Goal: Task Accomplishment & Management: Complete application form

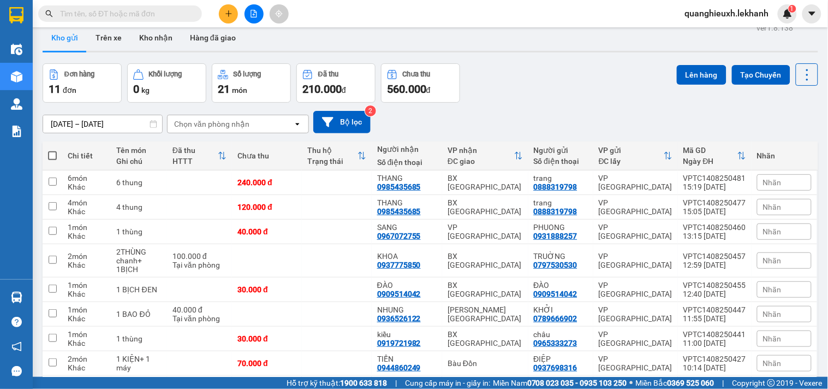
scroll to position [35, 0]
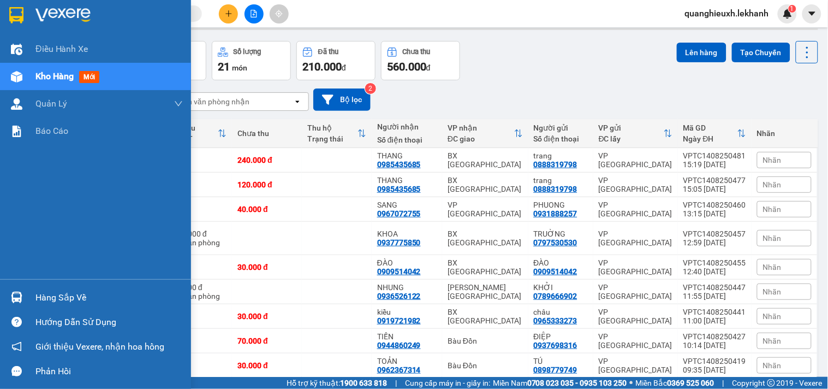
click at [17, 14] on img at bounding box center [16, 15] width 14 height 16
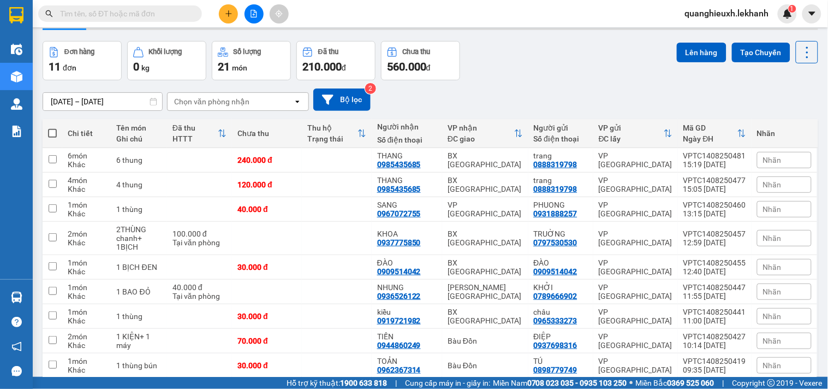
click at [230, 14] on icon "plus" at bounding box center [229, 14] width 8 height 8
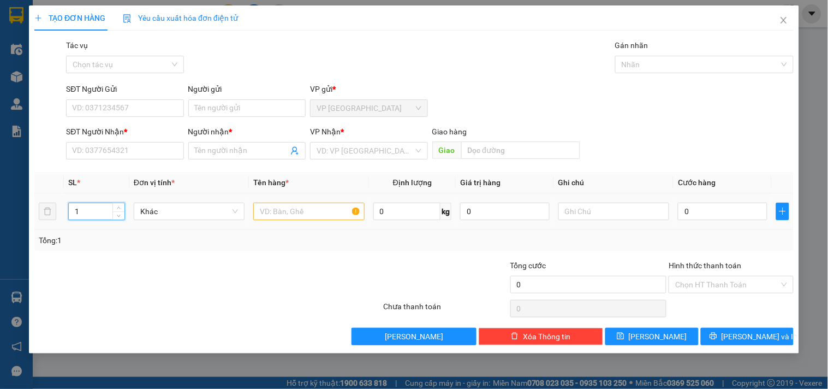
click at [50, 208] on tr "1 Khác 0 kg 0 0" at bounding box center [414, 211] width 760 height 37
type input "6"
click at [269, 218] on input "text" at bounding box center [308, 211] width 111 height 17
type input "6 THÙNG"
click at [656, 197] on td at bounding box center [614, 211] width 120 height 37
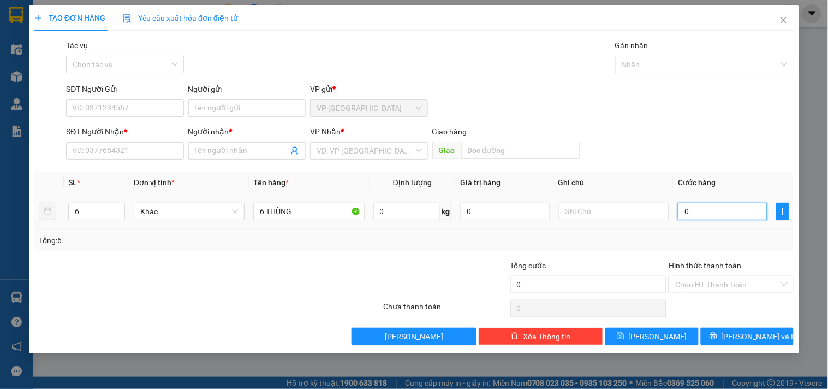
click at [695, 207] on input "0" at bounding box center [723, 211] width 90 height 17
click at [696, 213] on input "0" at bounding box center [723, 211] width 90 height 17
click at [684, 217] on input "0" at bounding box center [723, 211] width 90 height 17
type input "30"
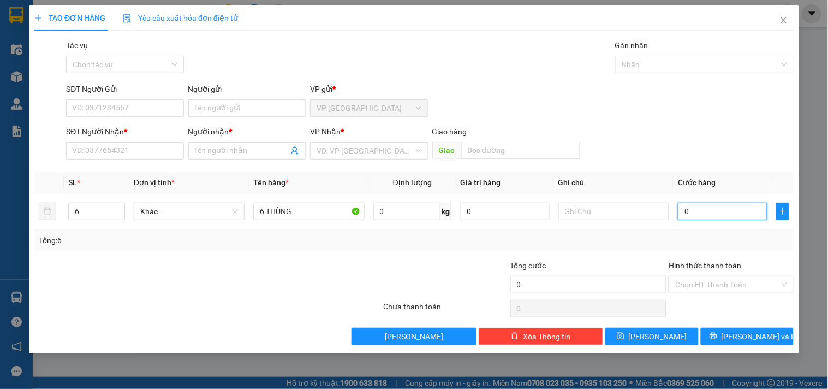
type input "30"
type input "360"
type input "3.600"
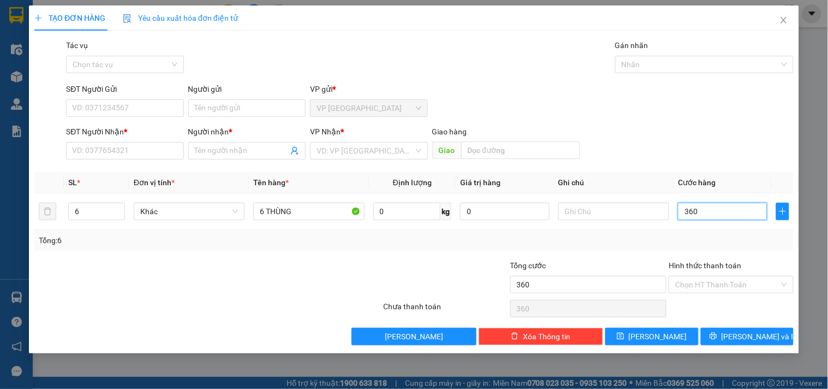
type input "3.600"
type input "36.000"
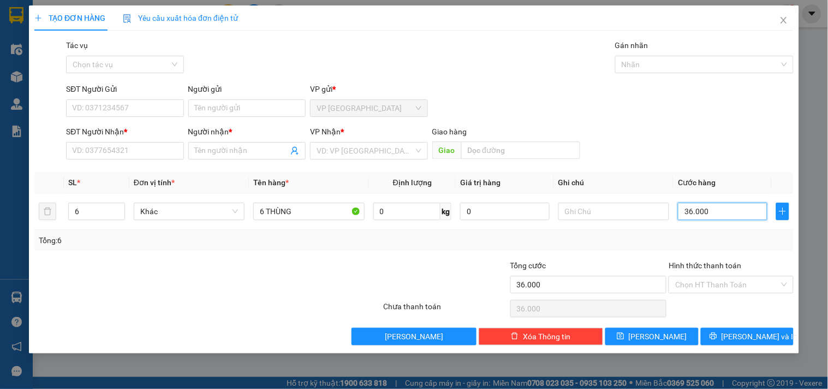
type input "360.000"
click at [604, 244] on div "Tổng: 6" at bounding box center [414, 240] width 751 height 12
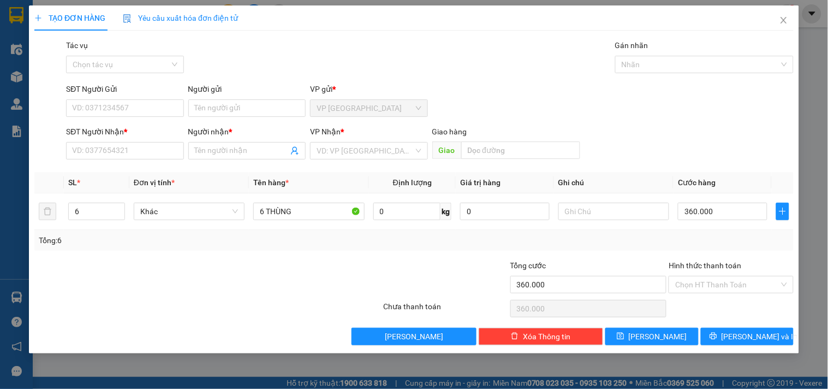
click at [648, 108] on div "SĐT Người Gửi VD: 0371234567 Người gửi Tên người gửi VP gửi * VP Tân Bình" at bounding box center [430, 102] width 732 height 38
click at [111, 104] on input "SĐT Người Gửi" at bounding box center [124, 107] width 117 height 17
click at [132, 91] on div "SĐT Người Gửi" at bounding box center [124, 89] width 117 height 12
click at [132, 99] on input "SĐT Người Gửi" at bounding box center [124, 107] width 117 height 17
click at [135, 115] on input "SĐT Người Gửi" at bounding box center [124, 107] width 117 height 17
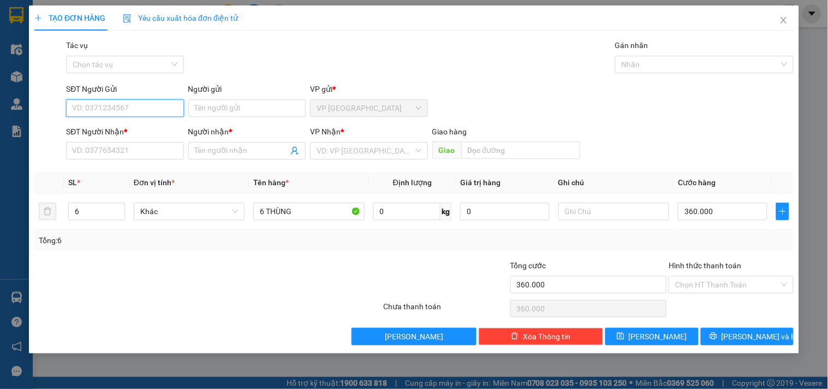
click at [135, 115] on input "SĐT Người Gửi" at bounding box center [124, 107] width 117 height 17
click at [137, 106] on input "SĐT Người Gửi" at bounding box center [124, 107] width 117 height 17
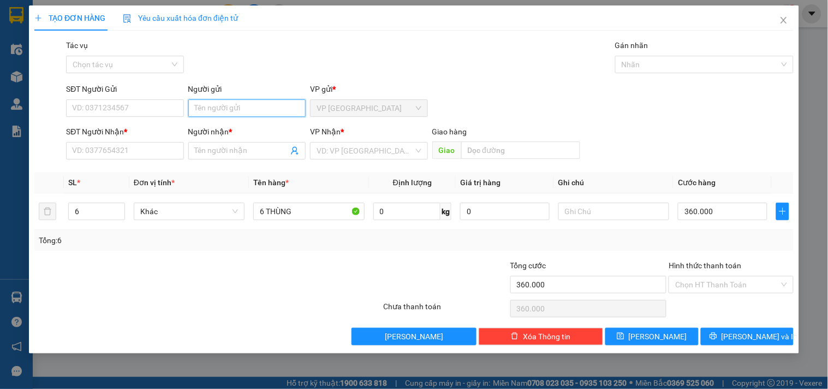
click at [232, 99] on input "Người gửi" at bounding box center [246, 107] width 117 height 17
type input "CTY VINAIN"
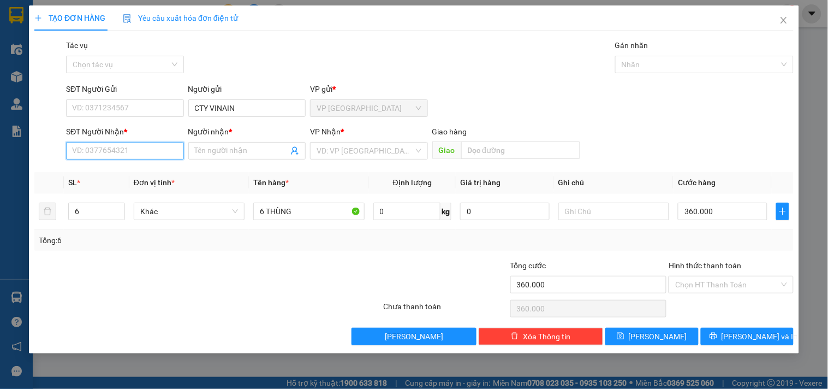
click at [104, 146] on input "SĐT Người Nhận *" at bounding box center [124, 150] width 117 height 17
click at [262, 103] on input "CTY VINAIN" at bounding box center [246, 107] width 117 height 17
click at [159, 138] on div "SĐT Người Nhận *" at bounding box center [124, 134] width 117 height 16
click at [152, 153] on input "SĐT Người Nhận *" at bounding box center [124, 150] width 117 height 17
click at [90, 152] on input "SĐT Người Nhận *" at bounding box center [124, 150] width 117 height 17
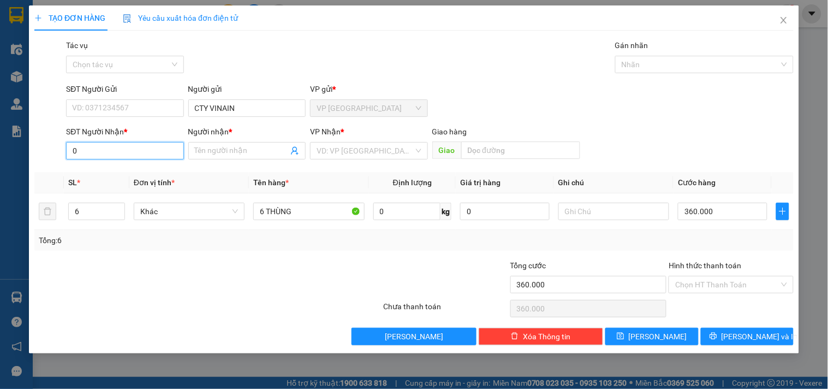
type input "0"
click at [232, 160] on div "Người nhận * Tên người nhận" at bounding box center [246, 145] width 117 height 38
click at [226, 155] on span at bounding box center [246, 150] width 117 height 17
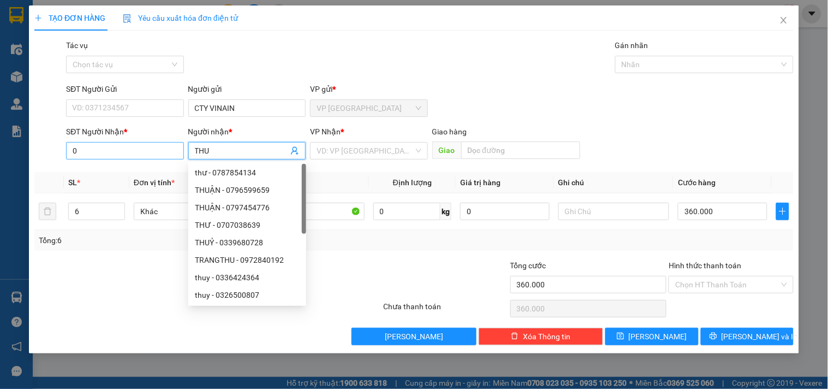
type input "THU"
click at [99, 144] on input "0" at bounding box center [124, 150] width 117 height 17
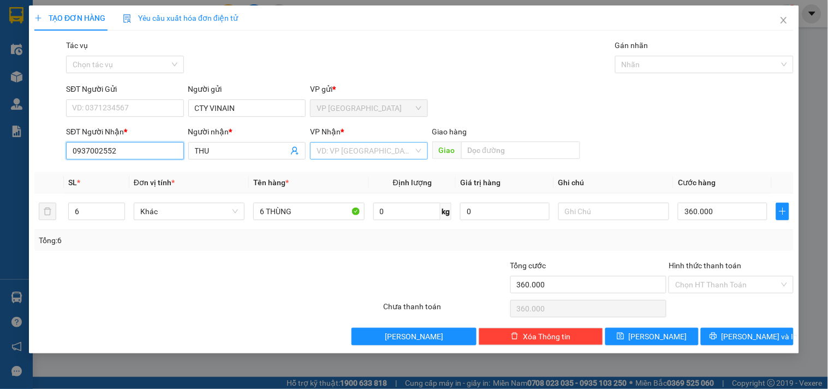
type input "0937002552"
click at [333, 145] on input "search" at bounding box center [365, 151] width 97 height 16
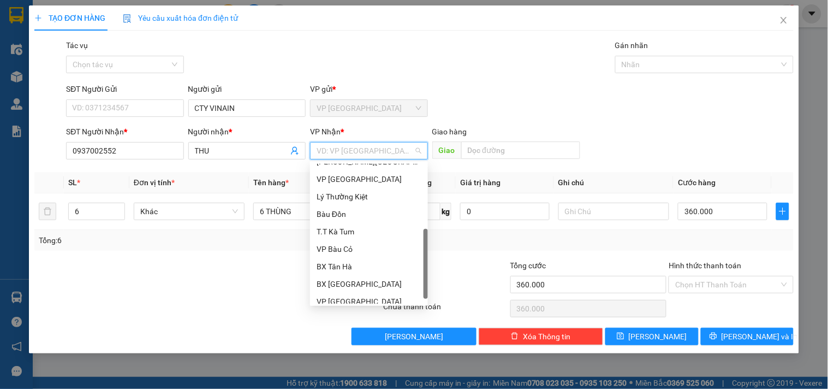
scroll to position [69, 0]
drag, startPoint x: 429, startPoint y: 213, endPoint x: 418, endPoint y: 304, distance: 90.8
click at [419, 306] on body "Kết quả tìm kiếm ( 0 ) Bộ lọc Ngày tạo đơn gần nhất No Data quanghieuxh.lekhanh…" at bounding box center [414, 194] width 828 height 389
click at [378, 150] on input "search" at bounding box center [365, 151] width 97 height 16
click at [357, 153] on input "search" at bounding box center [365, 151] width 97 height 16
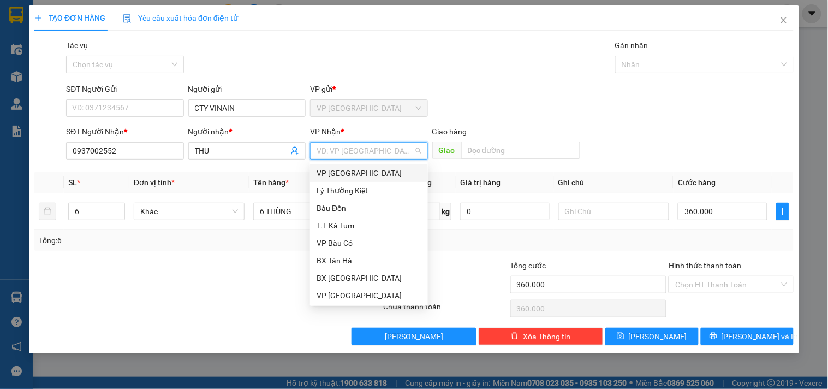
click at [347, 149] on input "search" at bounding box center [365, 151] width 97 height 16
click at [349, 145] on input "search" at bounding box center [365, 151] width 97 height 16
click at [272, 149] on input "THU" at bounding box center [241, 151] width 93 height 12
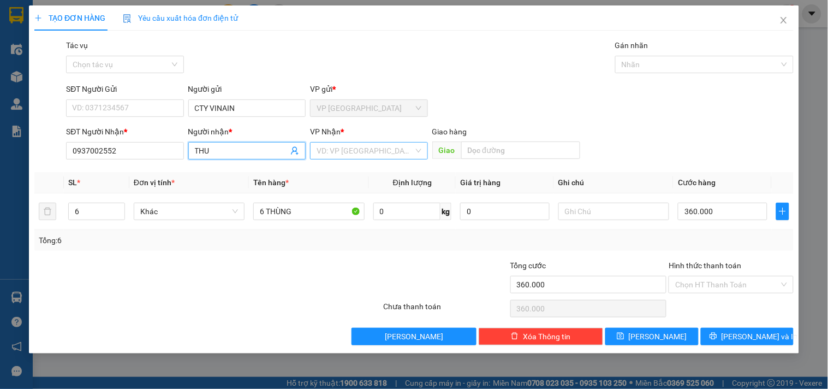
click at [334, 150] on input "search" at bounding box center [365, 151] width 97 height 16
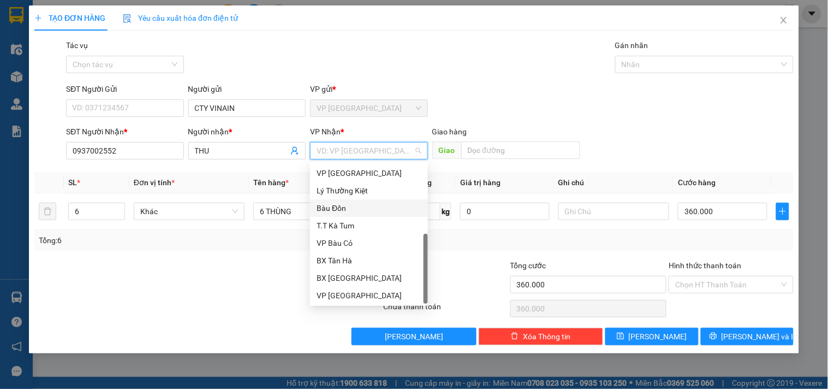
drag, startPoint x: 425, startPoint y: 254, endPoint x: 426, endPoint y: 304, distance: 49.7
click at [426, 304] on div "31632 19487 16516 Dương Minh Châu VP Tân Bình Lý Thường Kiệt Bàu Đồn T.T Kà …" at bounding box center [369, 234] width 118 height 144
click at [241, 149] on input "THU" at bounding box center [241, 151] width 93 height 12
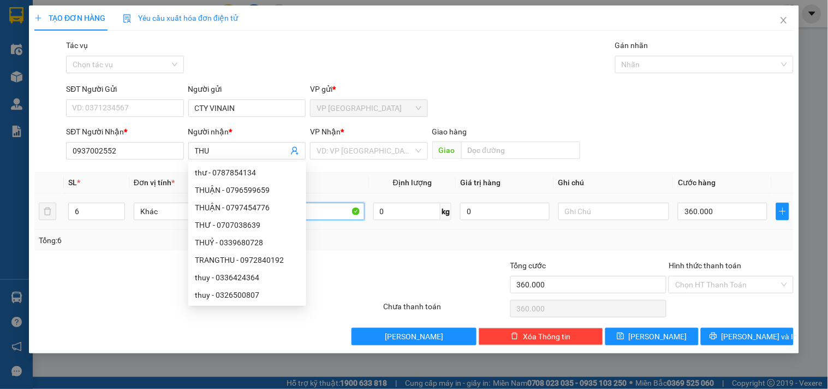
click at [342, 212] on input "6 THÙNG" at bounding box center [308, 211] width 111 height 17
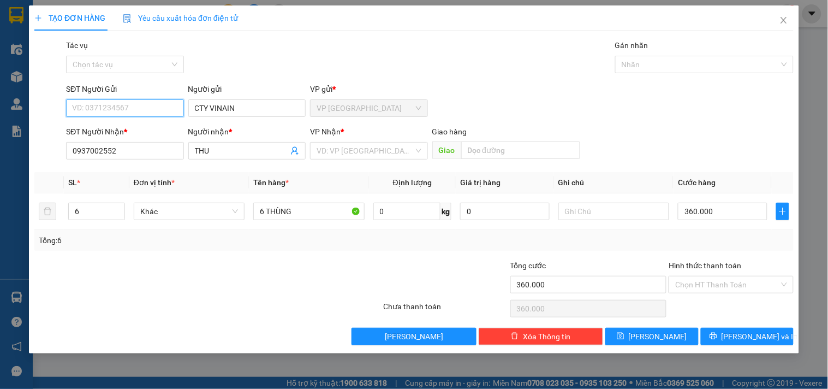
click at [115, 102] on input "SĐT Người Gửi" at bounding box center [124, 107] width 117 height 17
click at [118, 102] on input "SĐT Người Gửi" at bounding box center [124, 107] width 117 height 17
type input "0833357038"
click at [233, 248] on div "Tổng: 6" at bounding box center [414, 240] width 760 height 21
click at [366, 148] on input "search" at bounding box center [365, 151] width 97 height 16
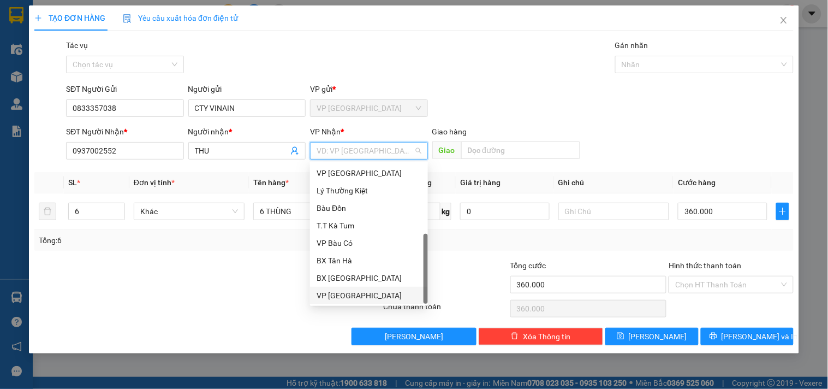
click at [382, 295] on div "VP [GEOGRAPHIC_DATA]" at bounding box center [369, 295] width 105 height 12
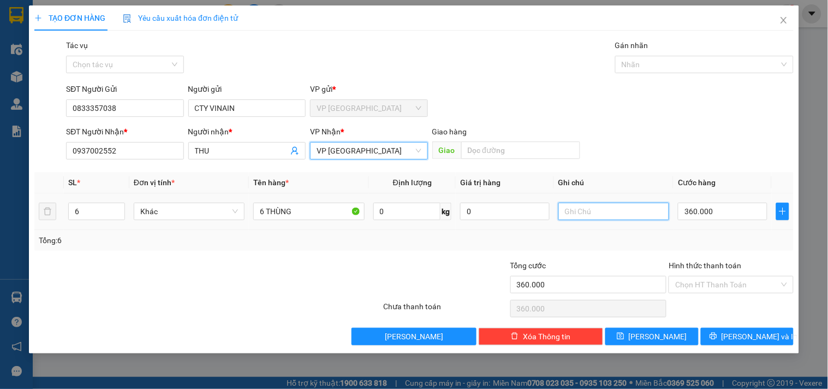
click at [590, 211] on input "text" at bounding box center [614, 211] width 111 height 17
type input "MAI NHẬN"
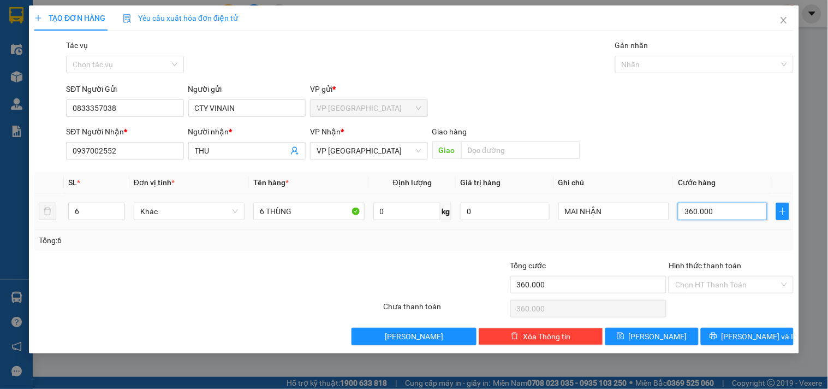
type input "1"
type input "18"
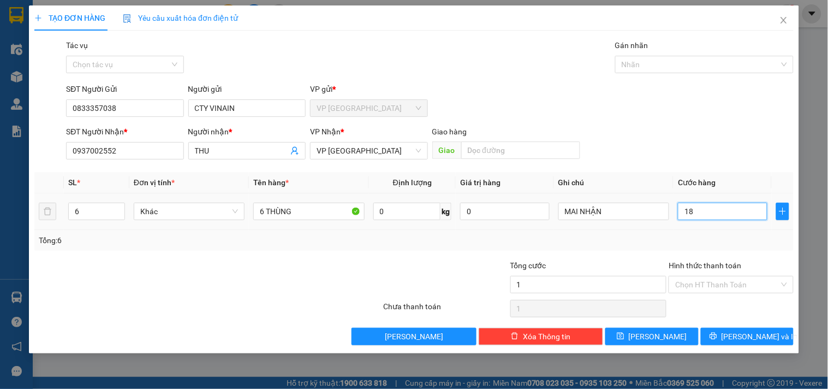
type input "18"
type input "180"
type input "1.800"
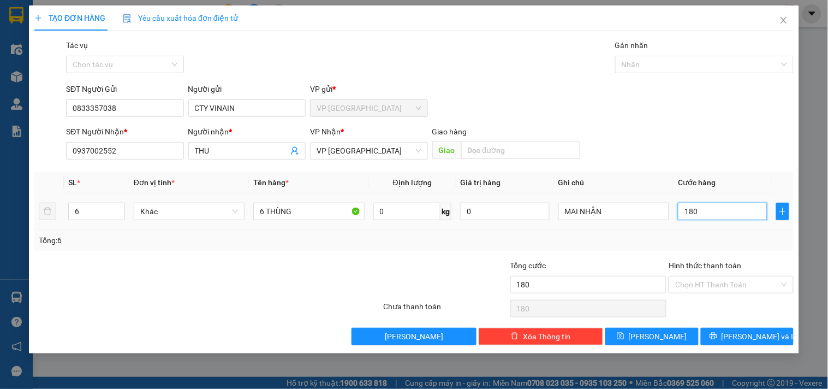
type input "1.800"
type input "18.000"
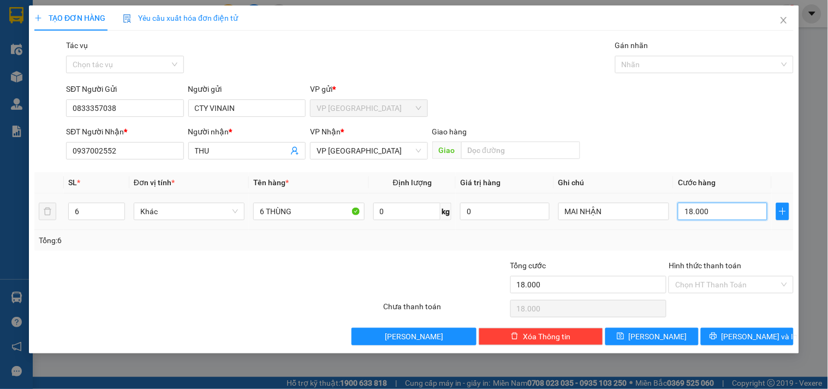
type input "180.000"
click at [384, 275] on div at bounding box center [445, 278] width 127 height 38
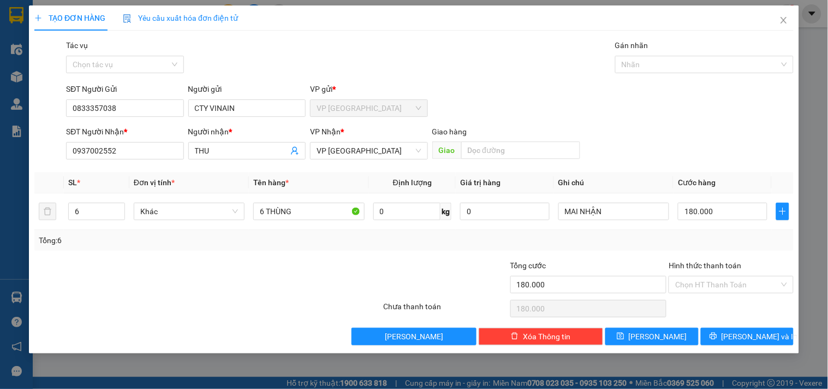
click at [226, 245] on div "Tổng: 6" at bounding box center [180, 240] width 282 height 12
click at [120, 213] on icon "down" at bounding box center [119, 215] width 4 height 4
type input "3"
click at [120, 213] on icon "down" at bounding box center [119, 215] width 4 height 4
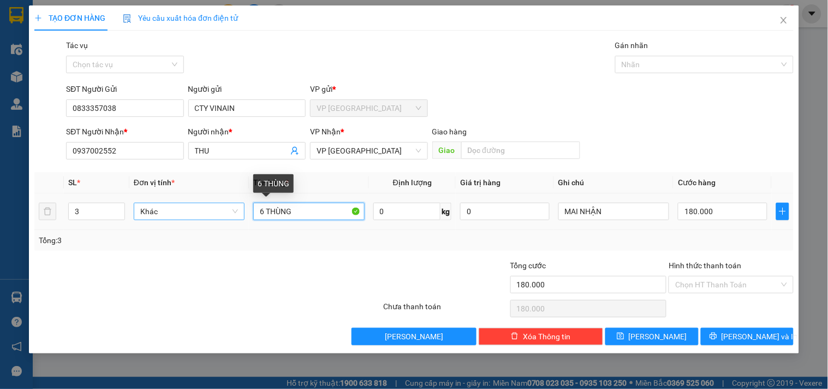
drag, startPoint x: 264, startPoint y: 209, endPoint x: 202, endPoint y: 215, distance: 61.9
click at [204, 215] on tr "3 Khác 6 THÙNG 0 kg 0 MAI NHẬN 180.000" at bounding box center [414, 211] width 760 height 37
type input "3 THÙNG"
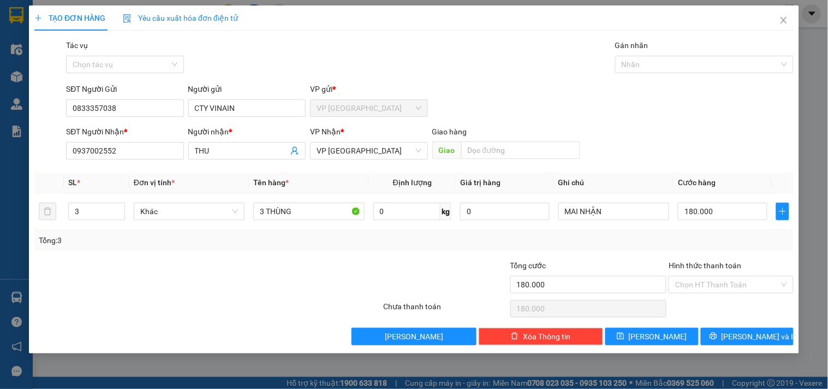
click at [646, 257] on div "Transit Pickup Surcharge Ids Transit Deliver Surcharge Ids Transit Deliver Surc…" at bounding box center [414, 192] width 760 height 306
click at [736, 336] on button "[PERSON_NAME] và In" at bounding box center [747, 336] width 93 height 17
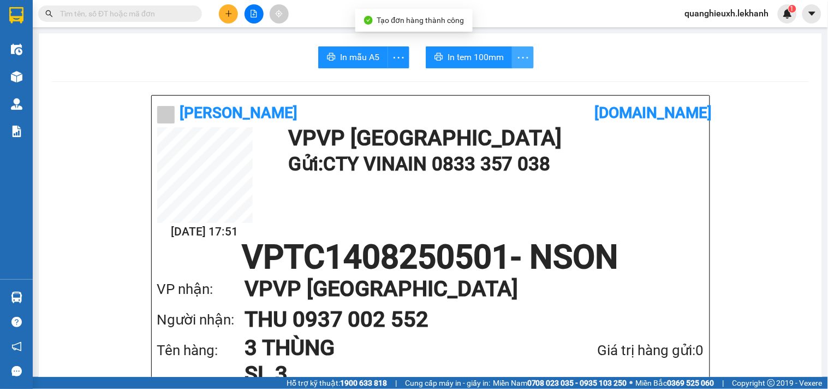
click at [524, 55] on icon "more" at bounding box center [524, 58] width 14 height 14
click at [494, 78] on div "In tem 100mm theo số lượng (3)" at bounding box center [468, 81] width 109 height 12
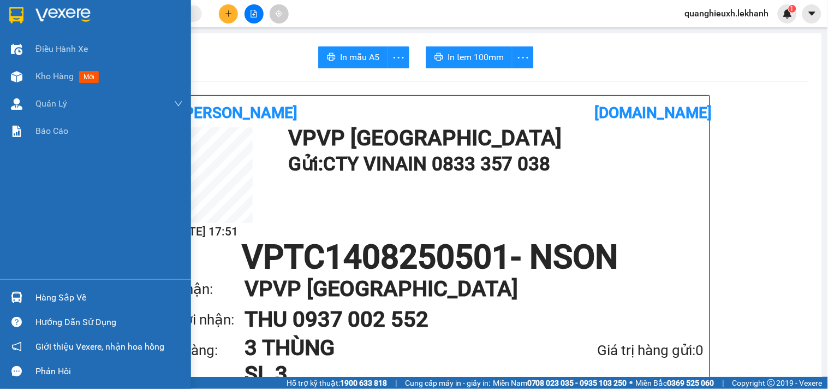
click at [17, 1] on div at bounding box center [95, 17] width 191 height 35
click at [20, 8] on img at bounding box center [16, 15] width 14 height 16
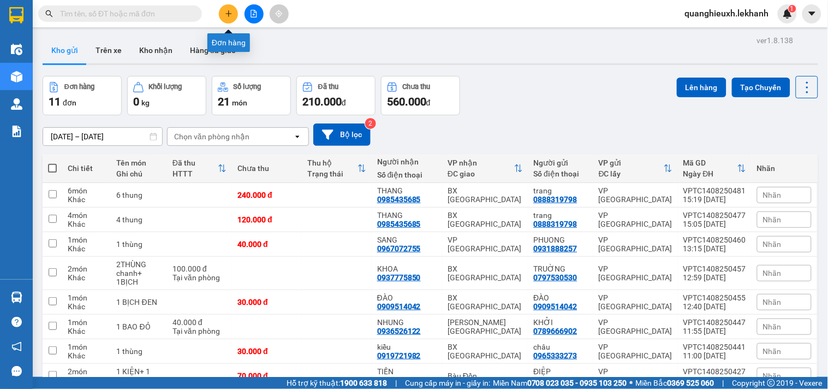
click at [230, 12] on icon "plus" at bounding box center [229, 14] width 8 height 8
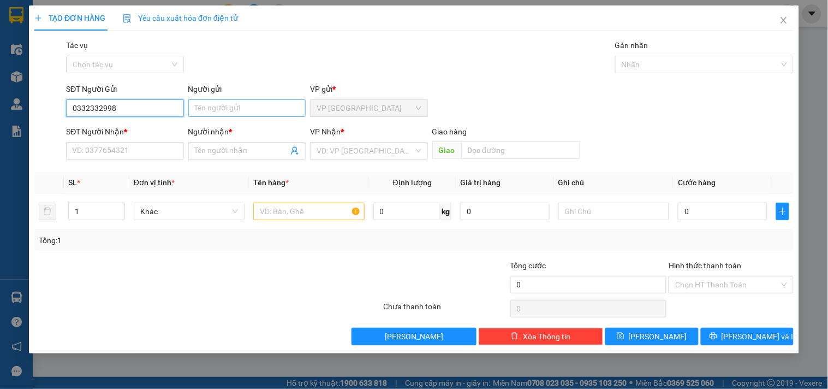
type input "0332332998"
click at [230, 103] on input "Người gửi" at bounding box center [246, 107] width 117 height 17
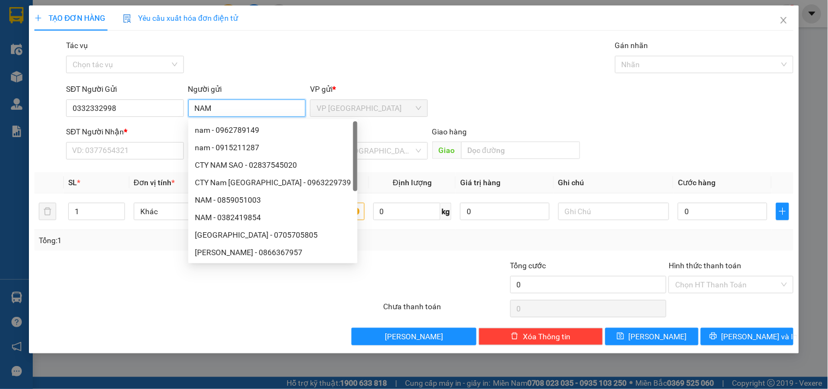
type input "NAM"
click at [127, 141] on div "SĐT Người Nhận *" at bounding box center [124, 134] width 117 height 16
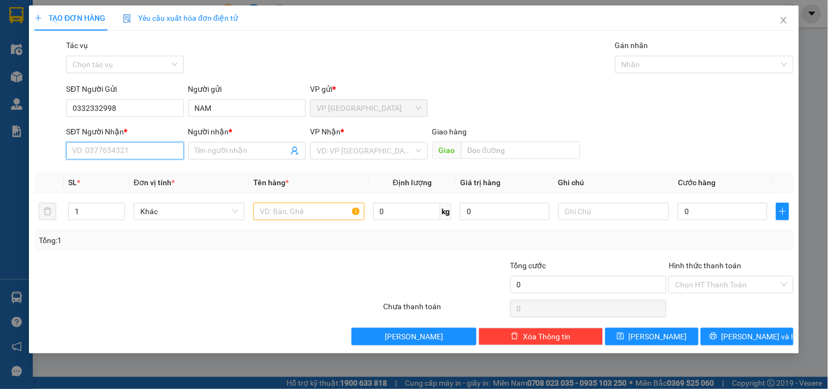
click at [128, 150] on input "SĐT Người Nhận *" at bounding box center [124, 150] width 117 height 17
type input "0395306506"
click at [137, 168] on div "0395306506 - VY" at bounding box center [125, 173] width 105 height 12
type input "VY"
type input "100.000"
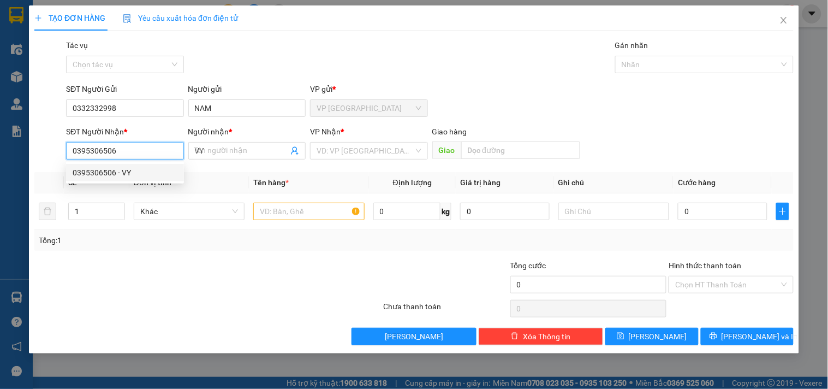
type input "100.000"
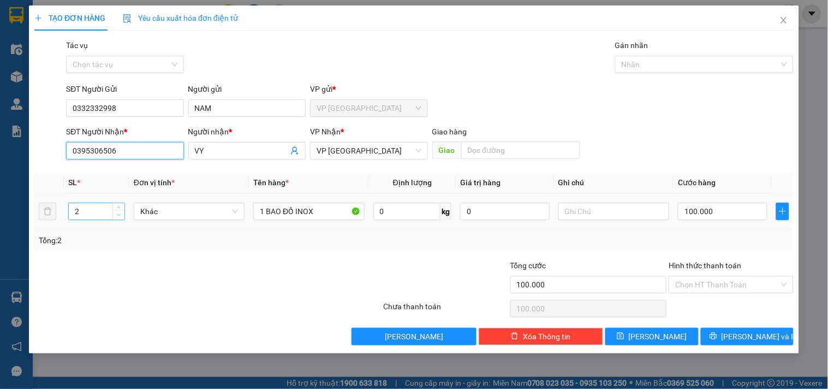
type input "0395306506"
type input "1"
click at [121, 217] on span "down" at bounding box center [119, 215] width 7 height 7
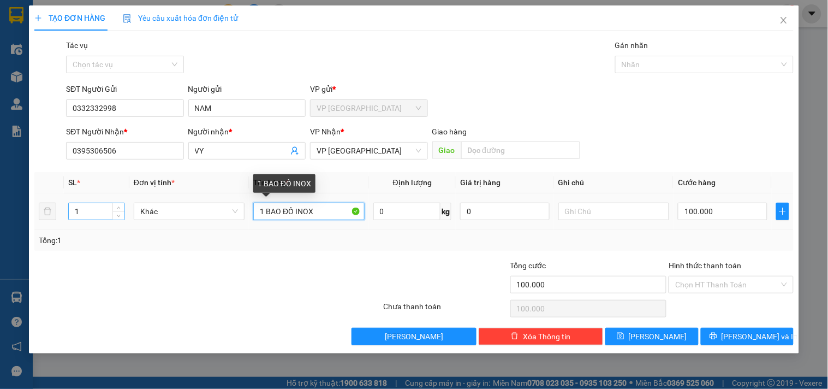
drag, startPoint x: 328, startPoint y: 219, endPoint x: 89, endPoint y: 203, distance: 239.7
click at [89, 203] on tr "1 Khác 1 BAO ĐỒ INOX 0 kg 0 100.000" at bounding box center [414, 211] width 760 height 37
type input "1 THÙNG"
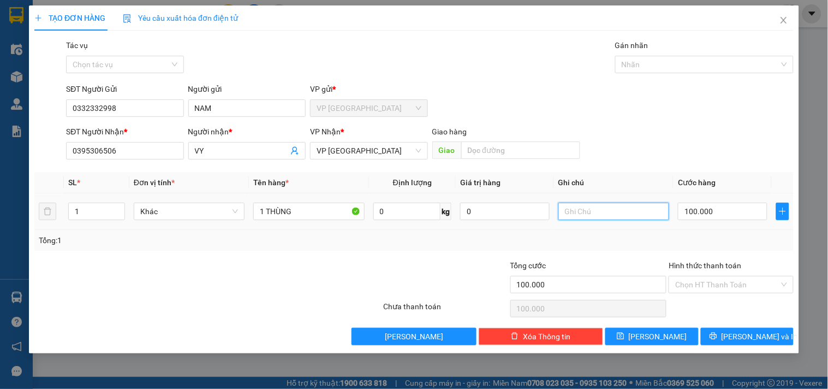
click at [574, 207] on input "text" at bounding box center [614, 211] width 111 height 17
type input "MAI NHẬN"
click at [705, 213] on input "100.000" at bounding box center [723, 211] width 90 height 17
type input "6"
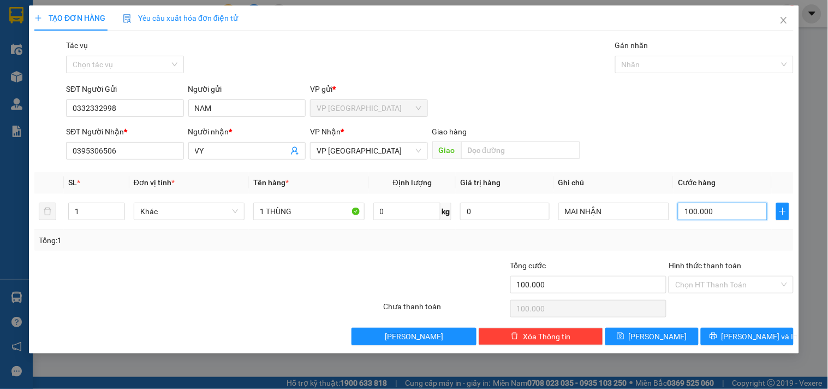
type input "6"
type input "60"
type input "600"
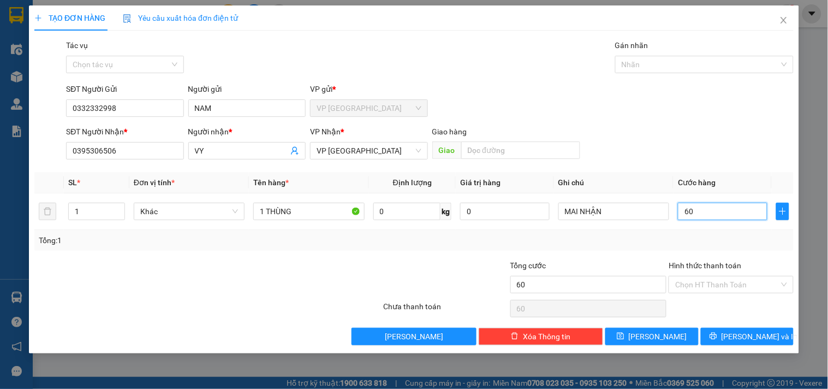
type input "600"
type input "6.000"
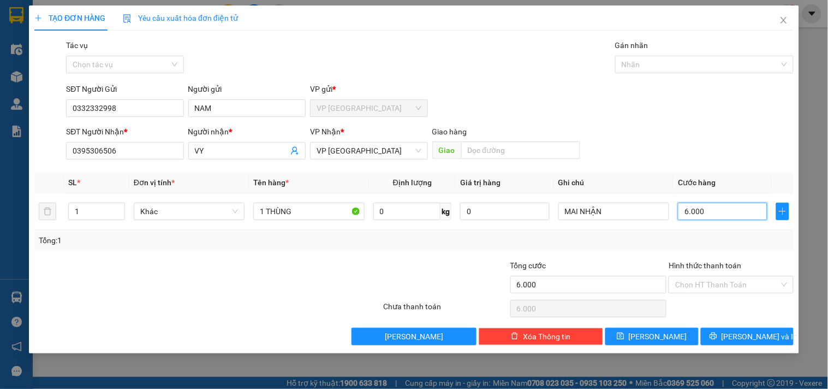
type input "60.000"
click at [317, 215] on input "1 THÙNG" at bounding box center [308, 211] width 111 height 17
click at [634, 253] on div "Transit Pickup Surcharge Ids Transit Deliver Surcharge Ids Transit Deliver Surc…" at bounding box center [414, 192] width 760 height 306
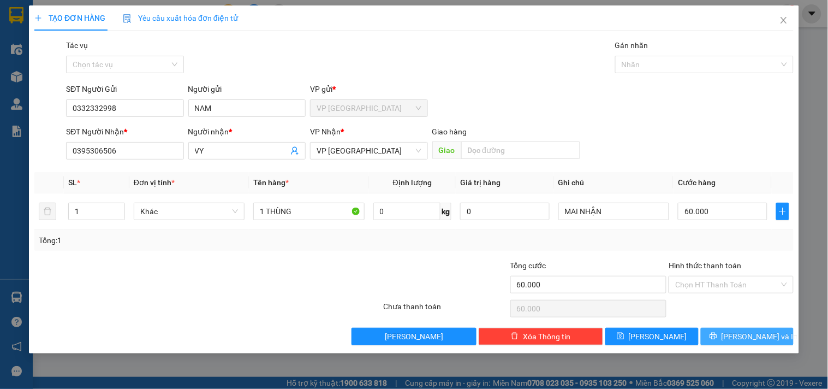
click at [744, 334] on span "[PERSON_NAME] và In" at bounding box center [760, 336] width 76 height 12
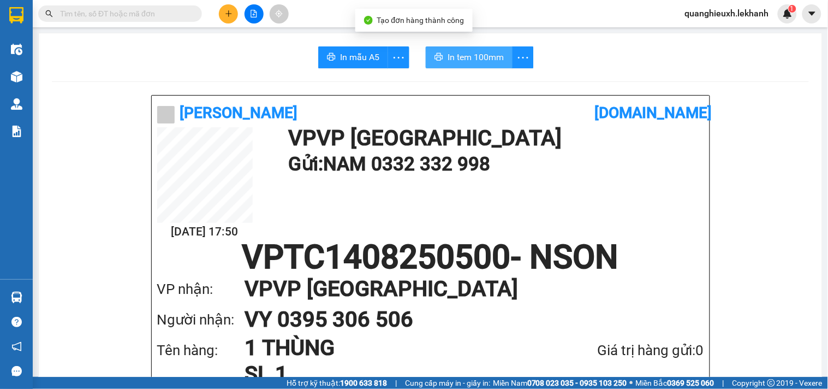
click at [479, 49] on button "In tem 100mm" at bounding box center [469, 57] width 87 height 22
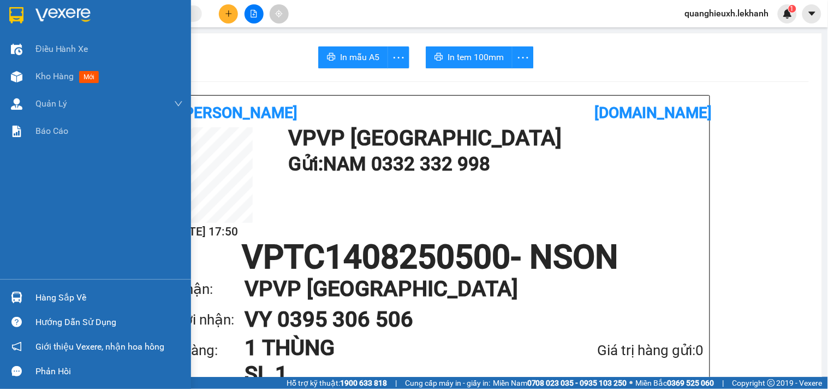
click at [11, 15] on img at bounding box center [16, 15] width 14 height 16
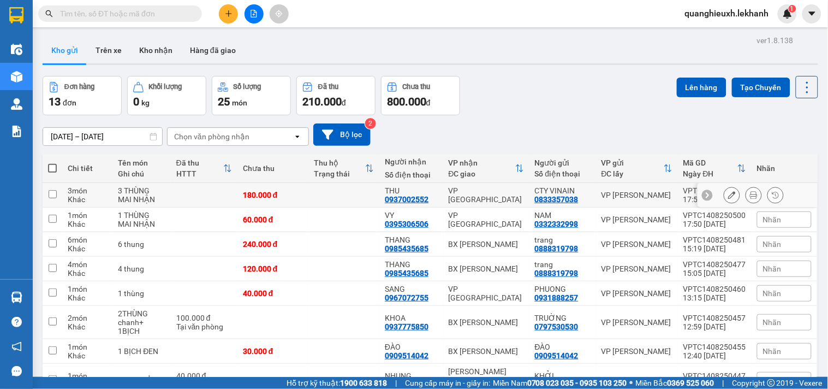
click at [746, 189] on button at bounding box center [753, 195] width 15 height 19
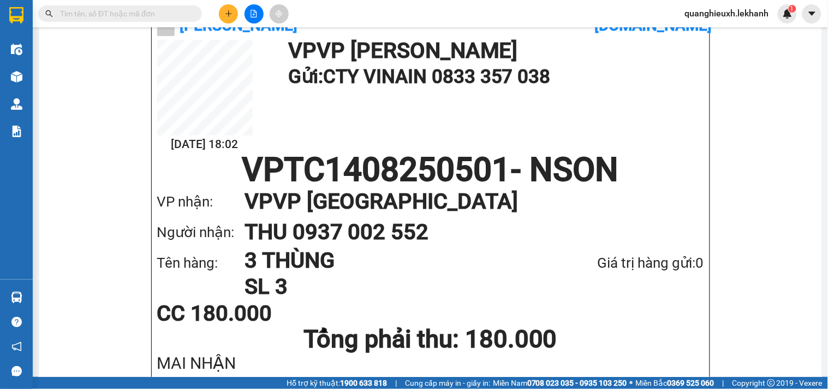
scroll to position [76, 0]
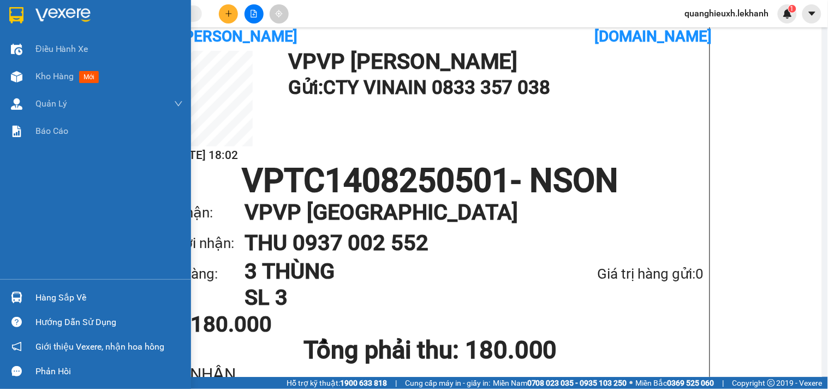
click at [28, 13] on div at bounding box center [95, 17] width 191 height 35
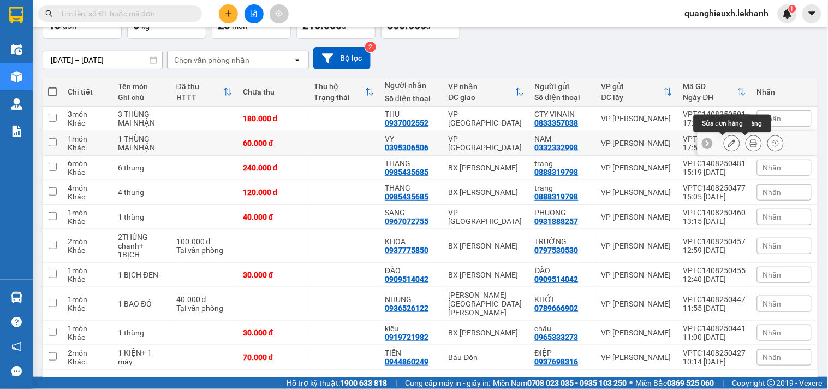
click at [730, 143] on button at bounding box center [732, 143] width 15 height 19
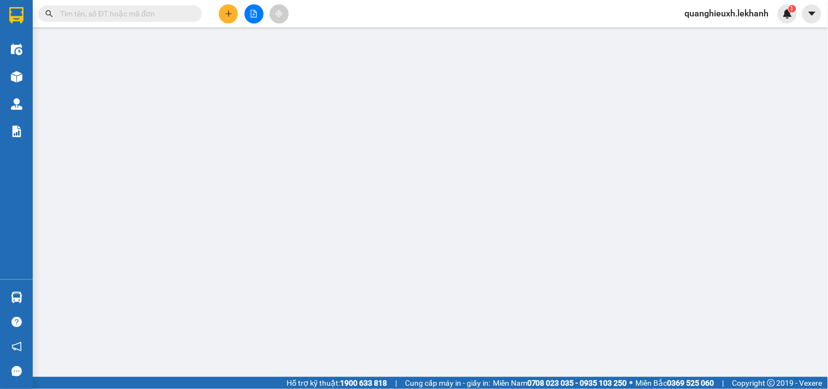
type input "0332332998"
type input "NAM"
type input "0395306506"
type input "VY"
type input "60.000"
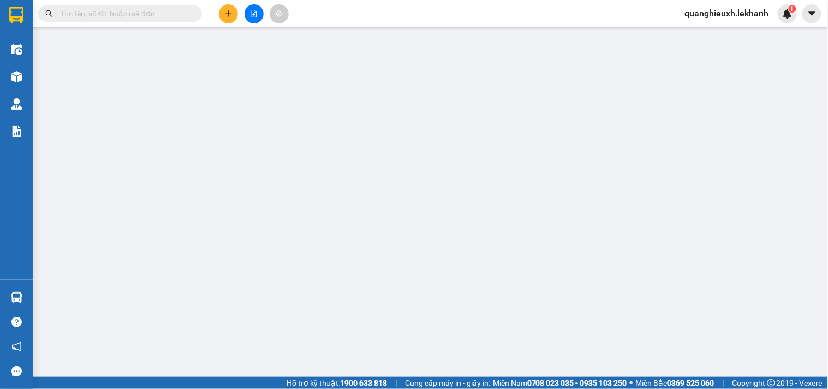
type input "60.000"
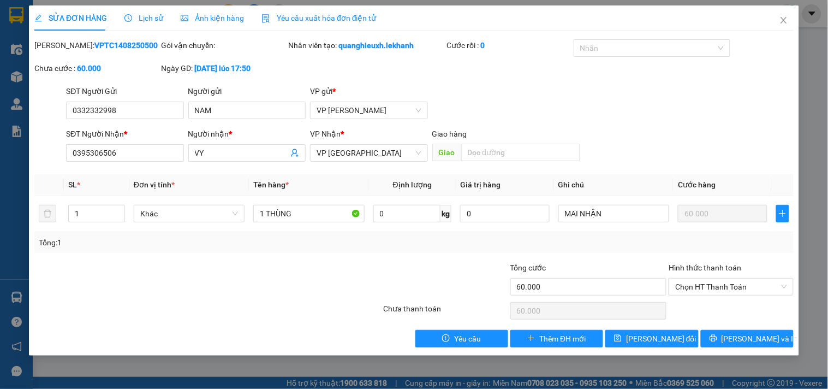
click at [745, 359] on div "SỬA ĐƠN HÀNG Lịch sử Ảnh kiện hàng Yêu cầu xuất hóa đơn điện tử Total Paid Fee …" at bounding box center [414, 194] width 828 height 389
click at [784, 19] on icon "close" at bounding box center [784, 20] width 9 height 9
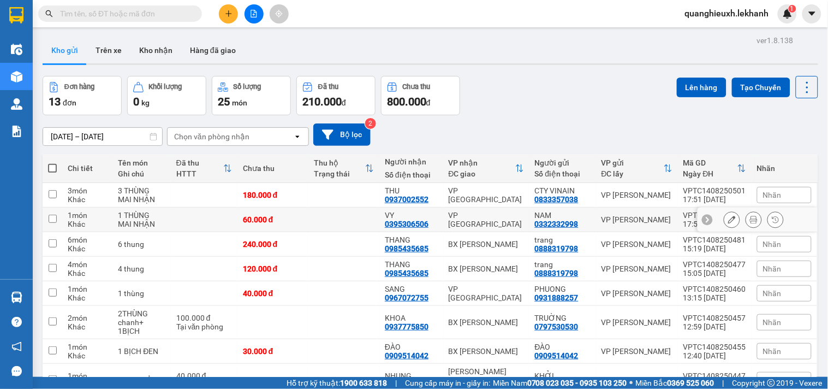
click at [750, 219] on icon at bounding box center [754, 220] width 8 height 8
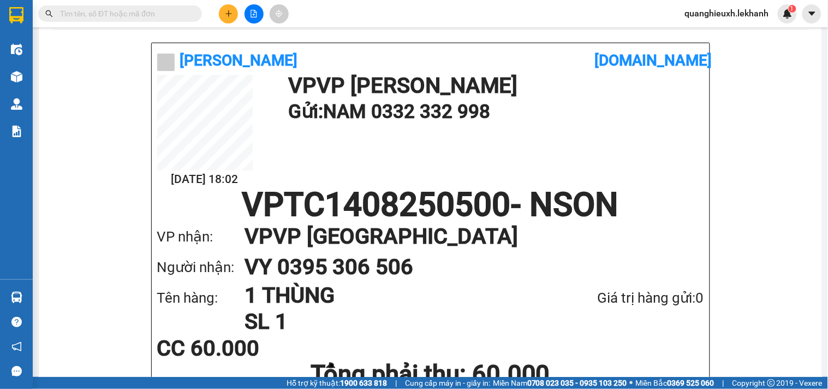
scroll to position [68, 0]
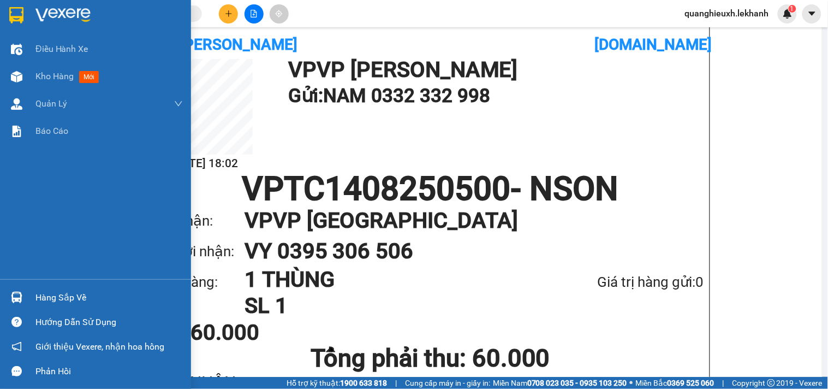
click at [37, 7] on img at bounding box center [62, 15] width 55 height 16
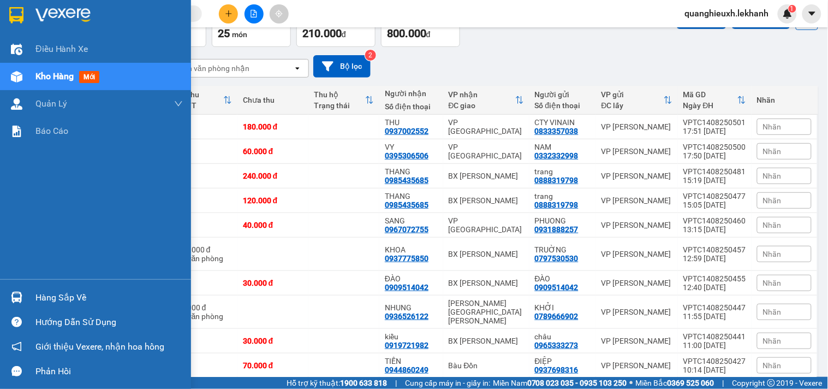
click at [54, 12] on img at bounding box center [62, 15] width 55 height 16
click at [29, 16] on div at bounding box center [95, 17] width 191 height 35
click at [29, 9] on div at bounding box center [95, 17] width 191 height 35
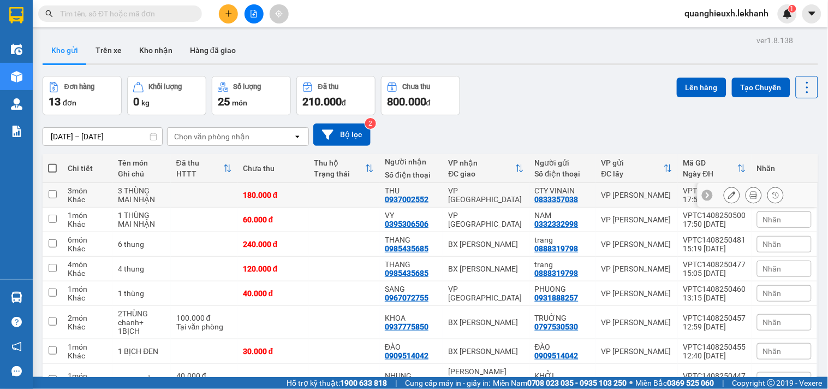
click at [432, 195] on div "THU 0937002552" at bounding box center [411, 194] width 52 height 17
checkbox input "true"
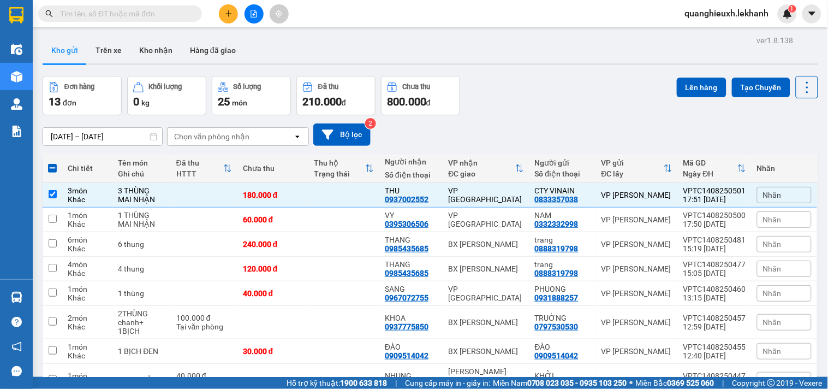
click at [553, 95] on div "Đơn hàng 13 đơn Khối lượng 0 kg Số lượng 25 món Đã thu 210.000 đ Chưa thu 800.0…" at bounding box center [431, 95] width 776 height 39
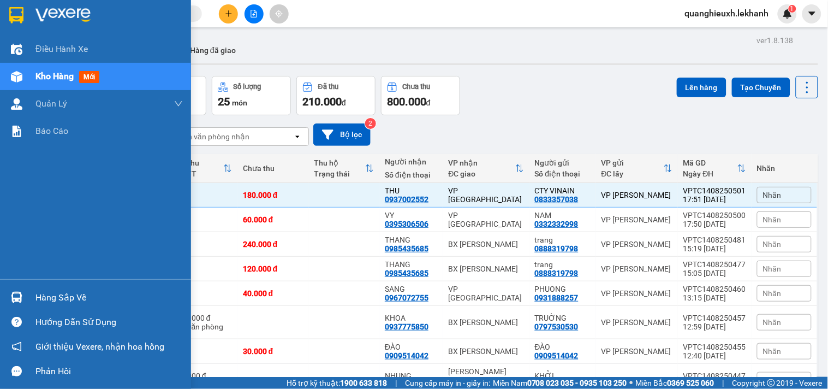
click at [5, 9] on div at bounding box center [95, 17] width 191 height 35
click at [30, 14] on div at bounding box center [95, 17] width 191 height 35
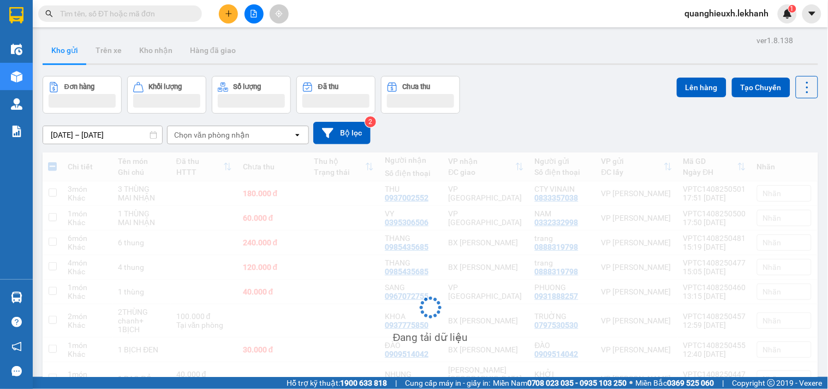
click at [571, 115] on div "14/08/2025 – 14/08/2025 Press the down arrow key to interact with the calendar …" at bounding box center [431, 133] width 776 height 39
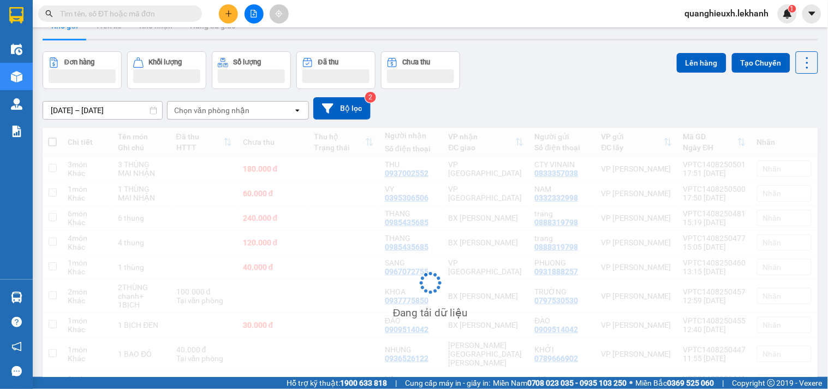
scroll to position [29, 0]
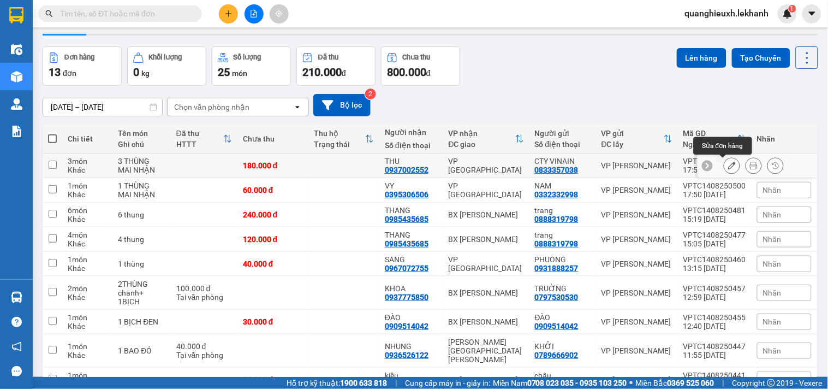
click at [730, 162] on div at bounding box center [732, 165] width 16 height 16
click at [728, 164] on icon at bounding box center [732, 166] width 8 height 8
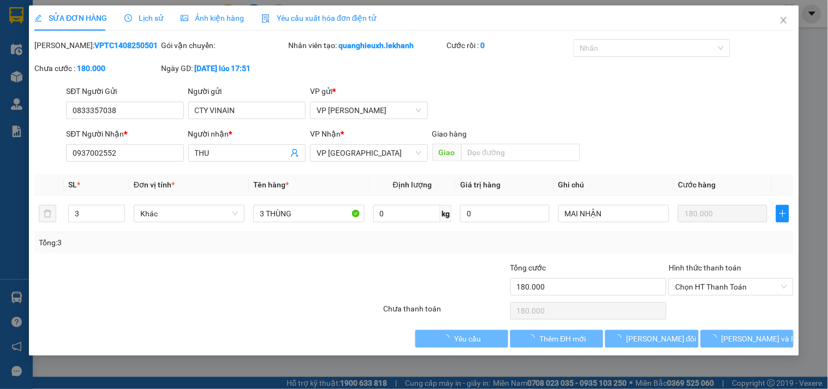
type input "0833357038"
type input "CTY VINAIN"
type input "0937002552"
type input "THU"
type input "180.000"
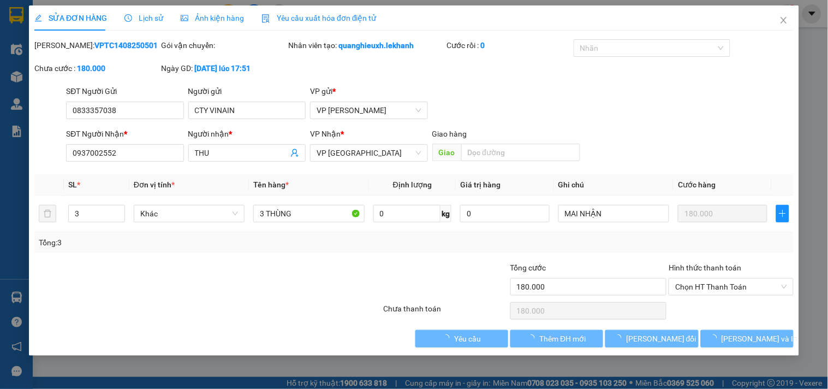
type input "180.000"
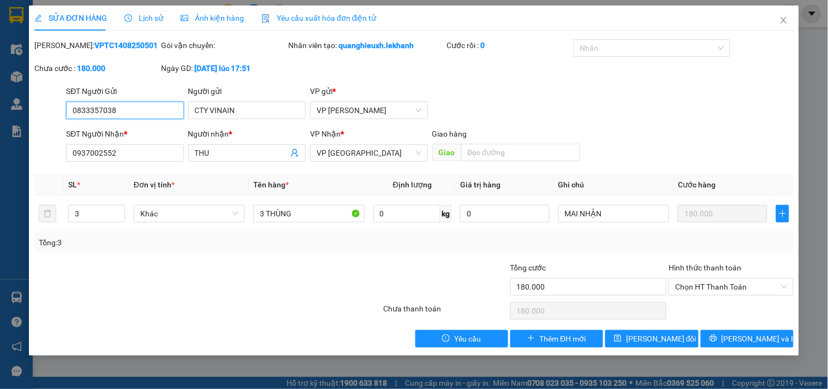
drag, startPoint x: 144, startPoint y: 106, endPoint x: 0, endPoint y: 110, distance: 144.2
click at [0, 110] on div "SỬA ĐƠN HÀNG Lịch sử Ảnh kiện hàng Yêu cầu xuất hóa đơn điện tử Total Paid Fee …" at bounding box center [414, 194] width 828 height 389
click at [740, 336] on span "[PERSON_NAME] và In" at bounding box center [760, 339] width 76 height 12
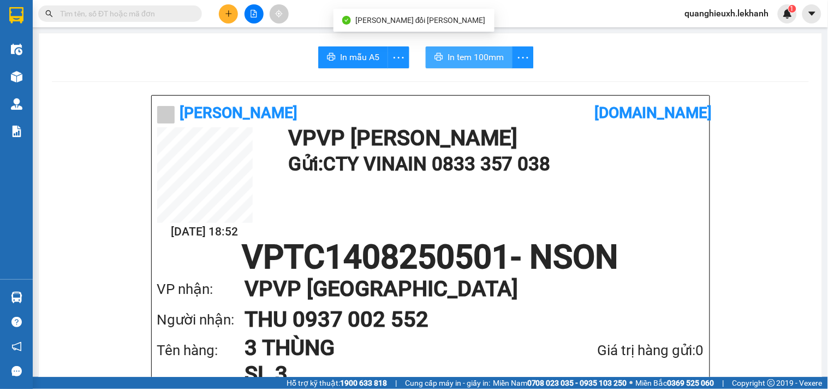
click at [485, 51] on span "In tem 100mm" at bounding box center [476, 57] width 56 height 14
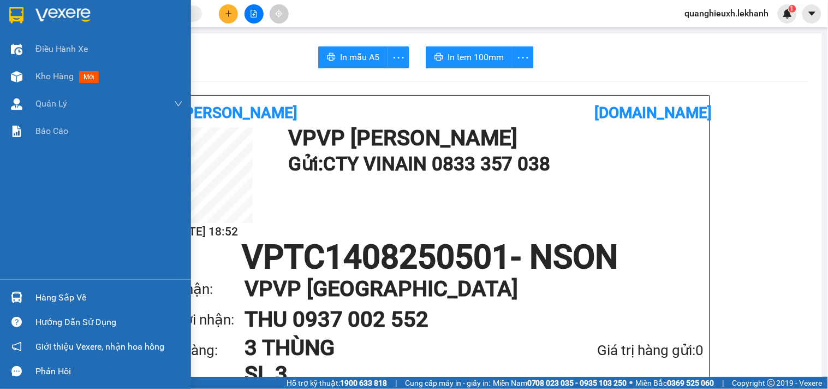
click at [64, 6] on div at bounding box center [95, 17] width 191 height 35
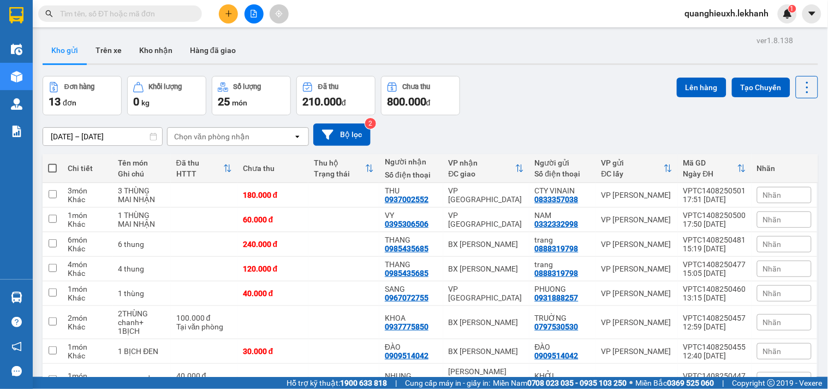
click at [224, 12] on button at bounding box center [228, 13] width 19 height 19
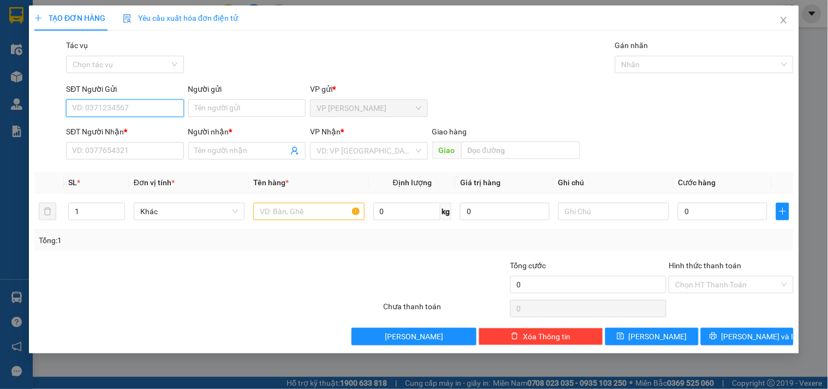
paste input "0833357038"
type input "0833357038"
click at [138, 111] on input "0833357038" at bounding box center [124, 107] width 117 height 17
click at [143, 128] on div "0833357038 - CTY VINAIN" at bounding box center [125, 130] width 105 height 12
type input "CTY VINAIN"
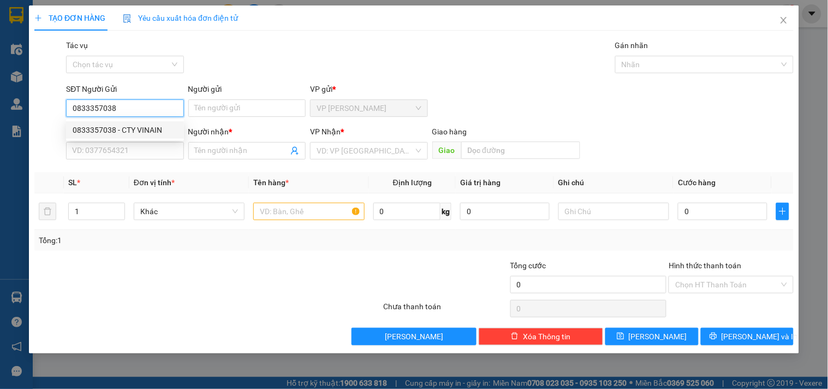
type input "0937002552"
type input "THU"
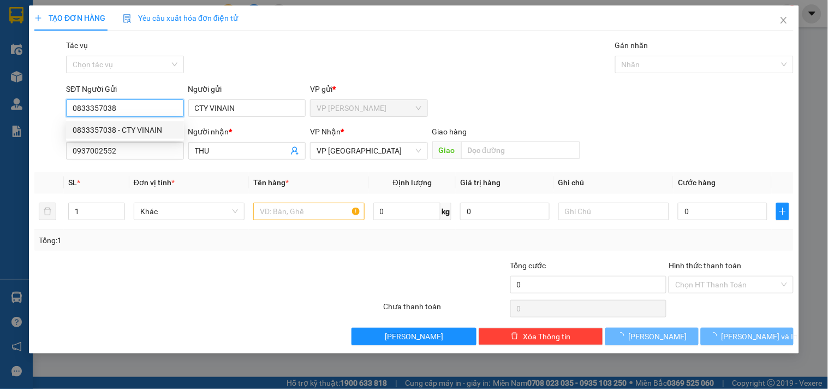
type input "180.000"
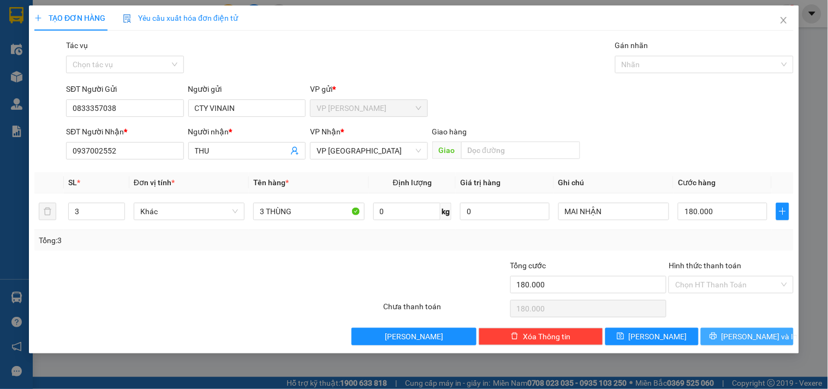
click at [738, 335] on button "[PERSON_NAME] và In" at bounding box center [747, 336] width 93 height 17
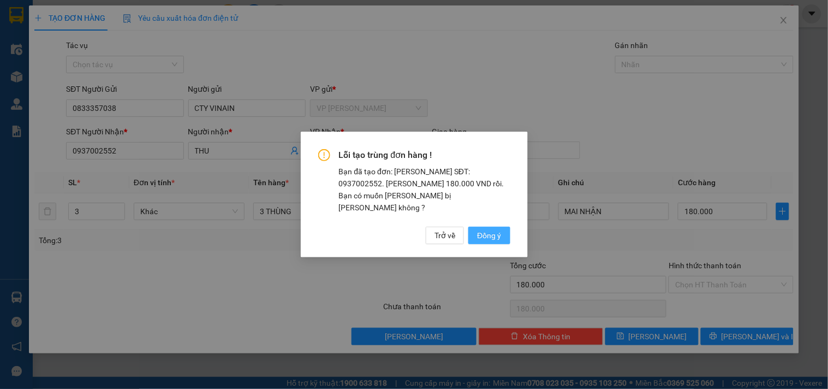
click at [487, 229] on span "Đồng ý" at bounding box center [489, 235] width 24 height 12
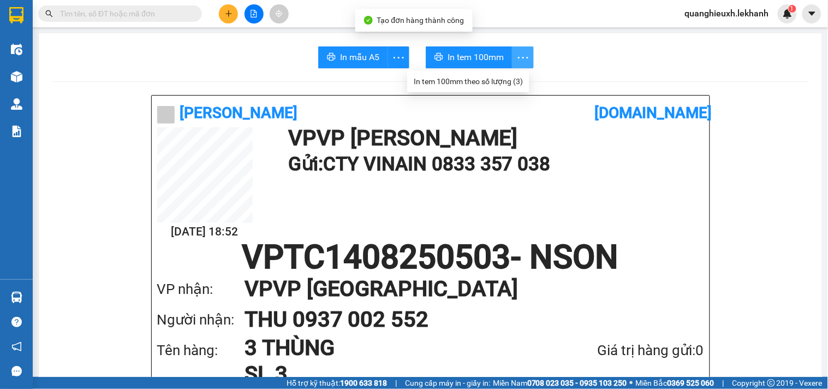
click at [518, 52] on icon "more" at bounding box center [524, 58] width 14 height 14
click at [515, 78] on div "In tem 100mm theo số lượng (3)" at bounding box center [468, 81] width 109 height 12
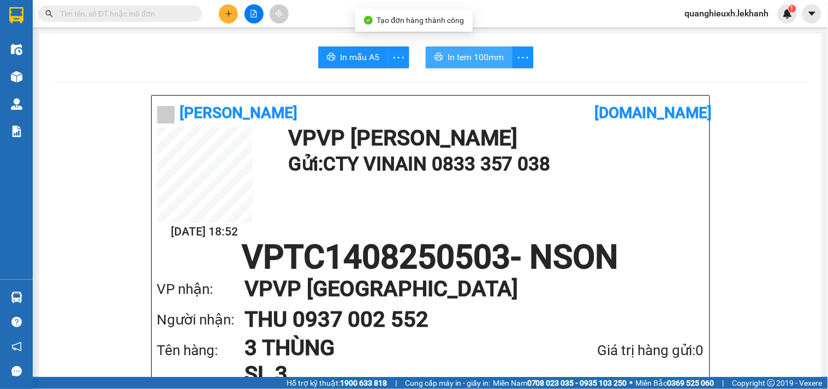
click at [493, 61] on span "In tem 100mm" at bounding box center [476, 57] width 56 height 14
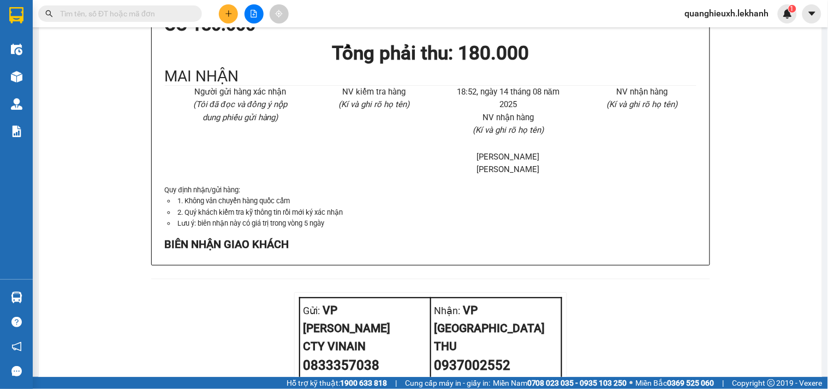
scroll to position [358, 0]
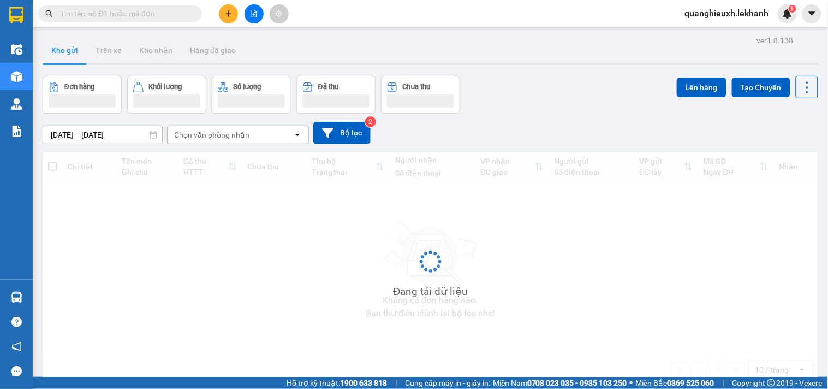
click at [230, 9] on button at bounding box center [228, 13] width 19 height 19
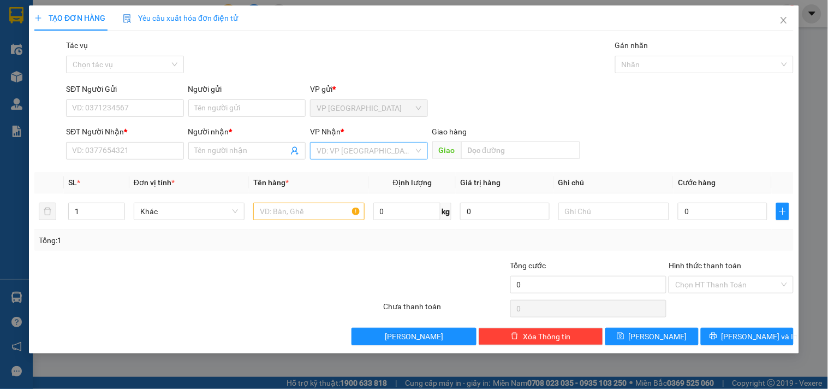
click at [383, 156] on input "search" at bounding box center [365, 151] width 97 height 16
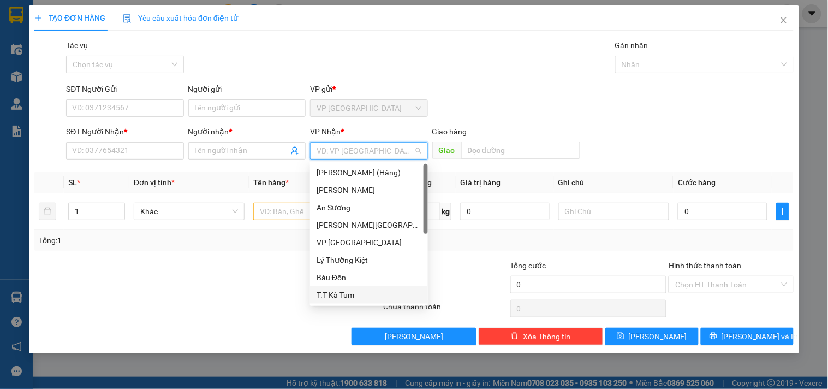
click at [358, 291] on div "T.T Kà Tum" at bounding box center [369, 295] width 105 height 12
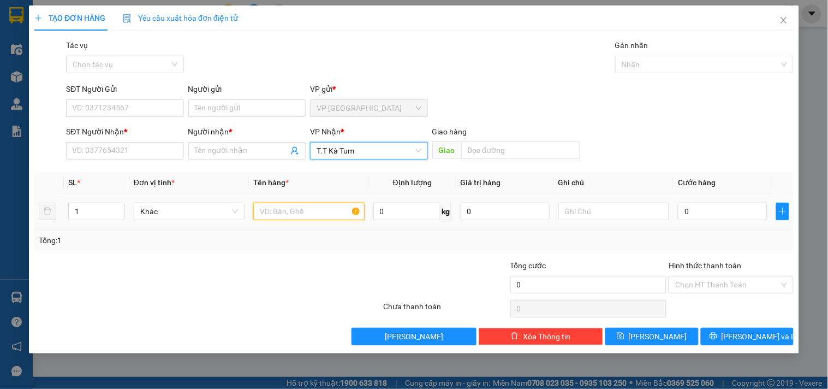
click at [319, 211] on input "text" at bounding box center [308, 211] width 111 height 17
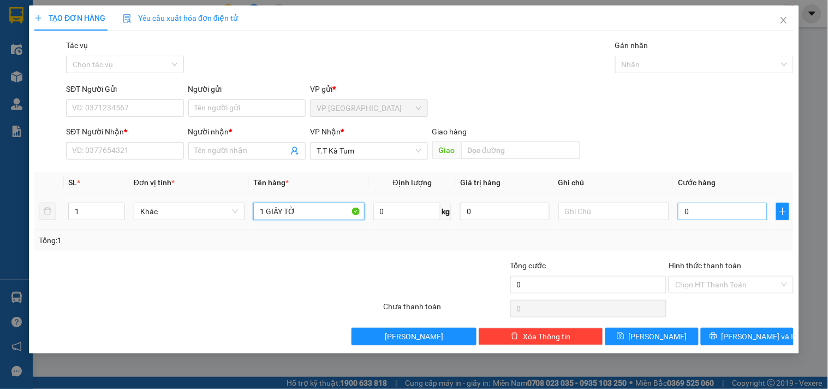
type input "1 GIẤY TỜ"
click at [690, 209] on input "0" at bounding box center [723, 211] width 90 height 17
click at [686, 210] on input "0" at bounding box center [723, 211] width 90 height 17
type input "30"
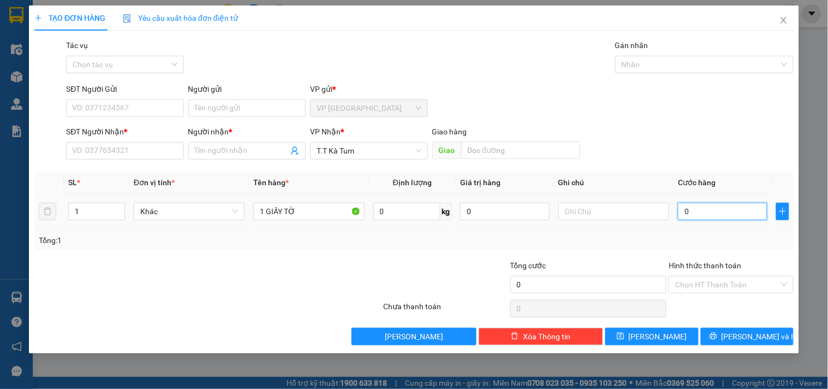
type input "30"
type input "300"
type input "3.000"
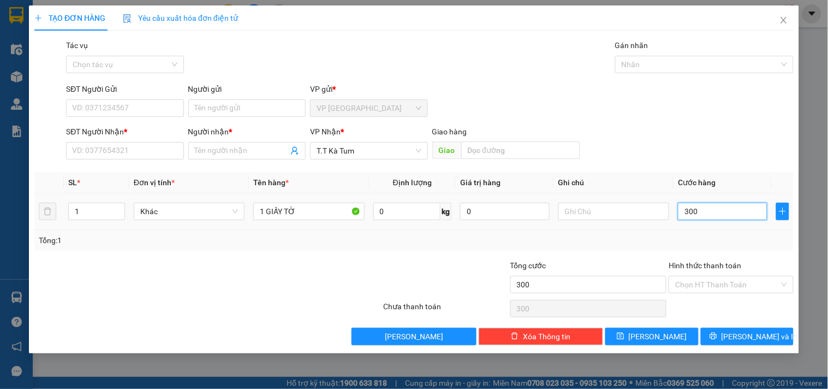
type input "3.000"
type input "30.000"
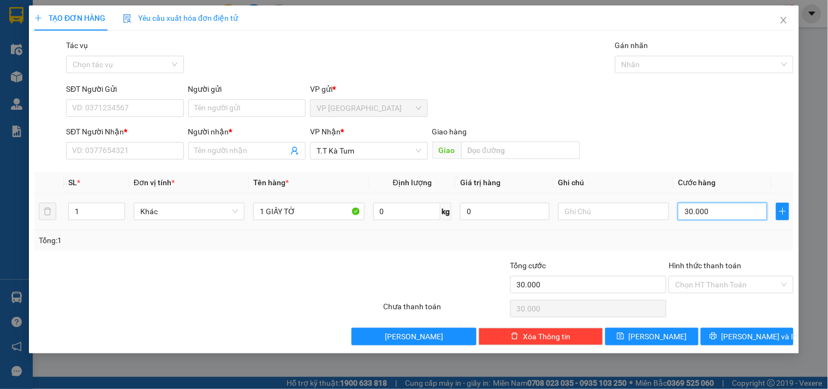
type input "30.000"
click at [607, 201] on div at bounding box center [614, 211] width 111 height 22
click at [612, 206] on input "text" at bounding box center [614, 211] width 111 height 17
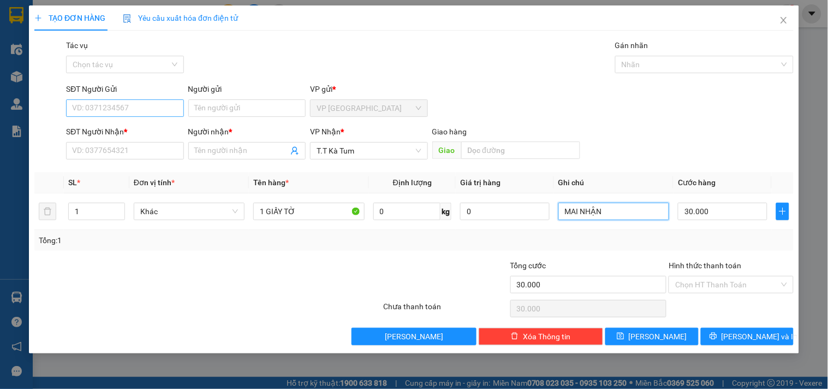
type input "MAI NHẬN"
click at [152, 105] on input "SĐT Người Gửi" at bounding box center [124, 107] width 117 height 17
click at [150, 111] on input "SĐT Người Gửi" at bounding box center [124, 107] width 117 height 17
click at [149, 105] on input "SĐT Người Gửi" at bounding box center [124, 107] width 117 height 17
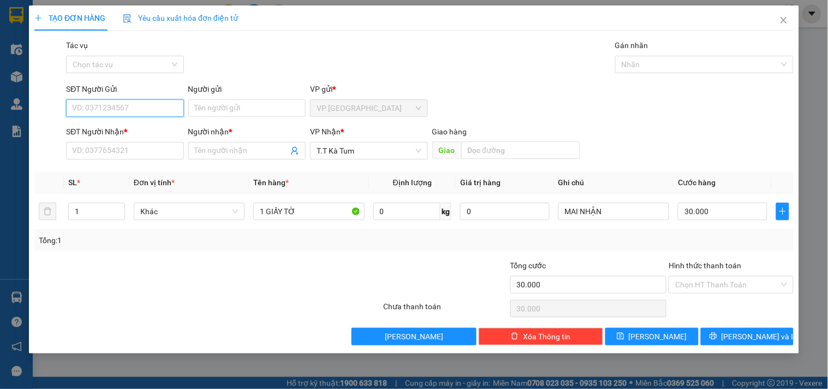
click at [140, 106] on input "SĐT Người Gửi" at bounding box center [124, 107] width 117 height 17
click at [126, 106] on input "SĐT Người Gửi" at bounding box center [124, 107] width 117 height 17
click at [146, 105] on input "SĐT Người Gửi" at bounding box center [124, 107] width 117 height 17
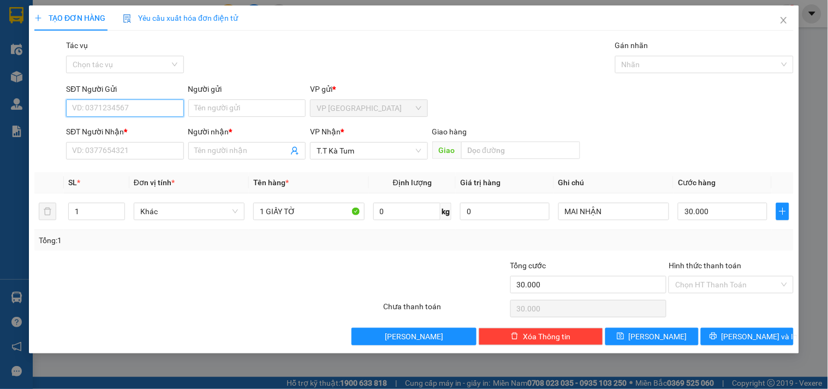
click at [146, 105] on input "SĐT Người Gửi" at bounding box center [124, 107] width 117 height 17
click at [165, 111] on input "SĐT Người Gửi" at bounding box center [124, 107] width 117 height 17
click at [138, 108] on input "SĐT Người Gửi" at bounding box center [124, 107] width 117 height 17
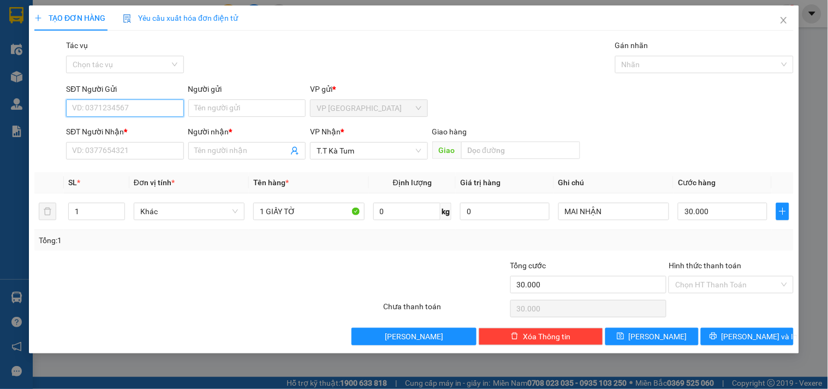
click at [138, 108] on input "SĐT Người Gửi" at bounding box center [124, 107] width 117 height 17
type input "0938384652"
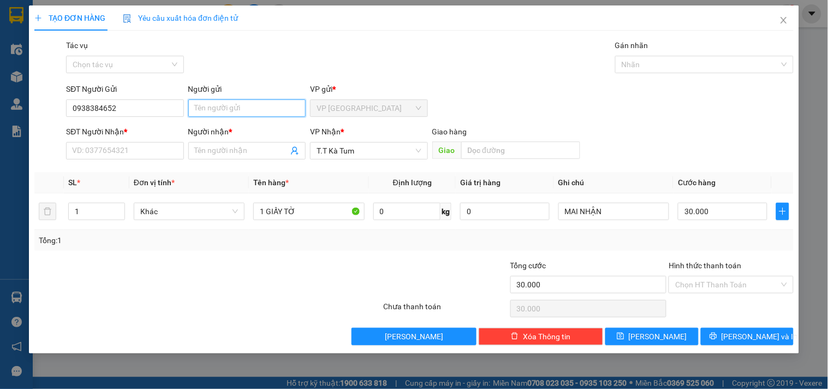
click at [247, 110] on input "Người gửi" at bounding box center [246, 107] width 117 height 17
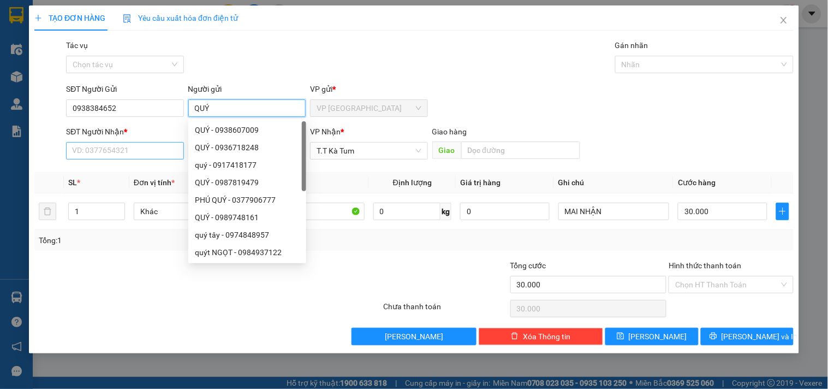
type input "QUÝ"
click at [132, 156] on input "SĐT Người Nhận *" at bounding box center [124, 150] width 117 height 17
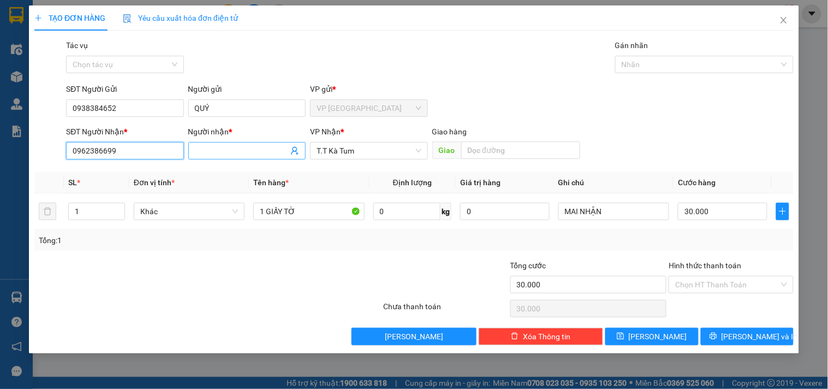
type input "0962386699"
click at [238, 145] on input "Người nhận *" at bounding box center [241, 151] width 93 height 12
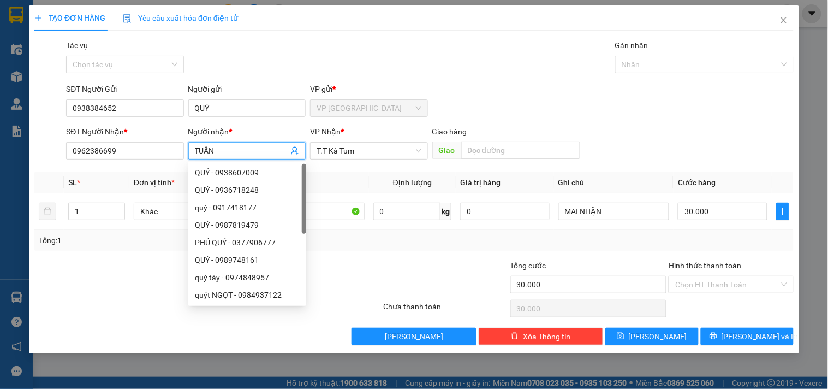
type input "TUẤN"
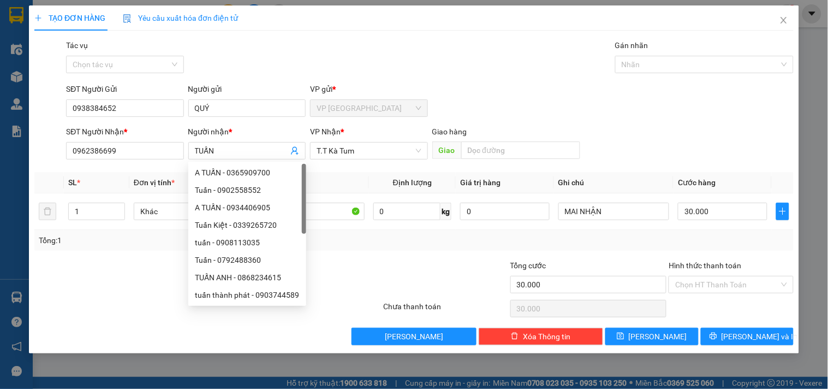
drag, startPoint x: 828, startPoint y: 156, endPoint x: 822, endPoint y: 173, distance: 17.8
click at [827, 170] on div "TẠO ĐƠN HÀNG Yêu cầu xuất hóa đơn điện tử Transit Pickup Surcharge Ids Transit …" at bounding box center [414, 194] width 828 height 389
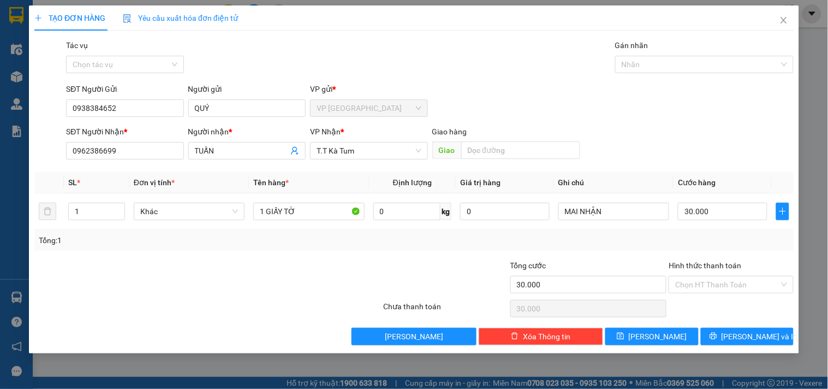
click at [684, 131] on div "SĐT Người Nhận * 0962386699 Người nhận * TUẤN VP Nhận * T.T Kà Tum Giao hàng Gi…" at bounding box center [430, 145] width 732 height 38
click at [749, 336] on span "[PERSON_NAME] và In" at bounding box center [760, 336] width 76 height 12
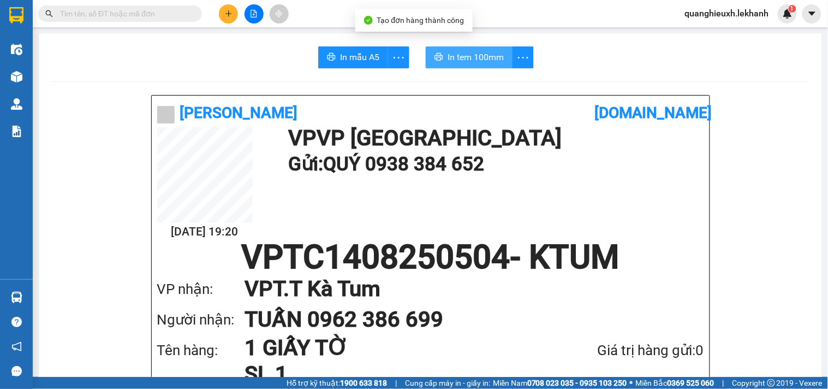
click at [468, 63] on span "In tem 100mm" at bounding box center [476, 57] width 56 height 14
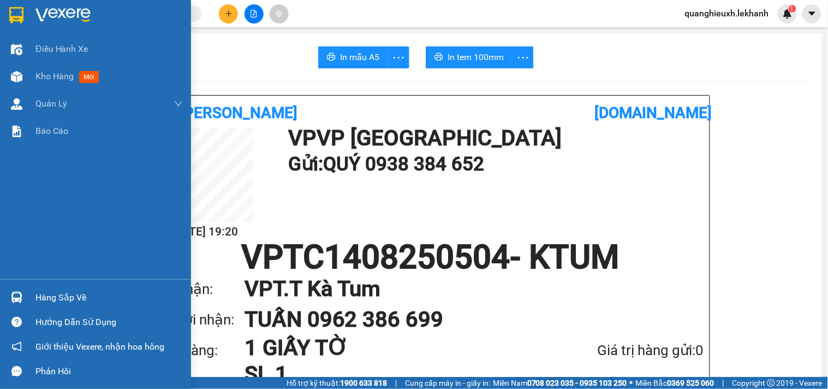
drag, startPoint x: 46, startPoint y: 7, endPoint x: 55, endPoint y: 2, distance: 9.6
click at [47, 8] on img at bounding box center [62, 15] width 55 height 16
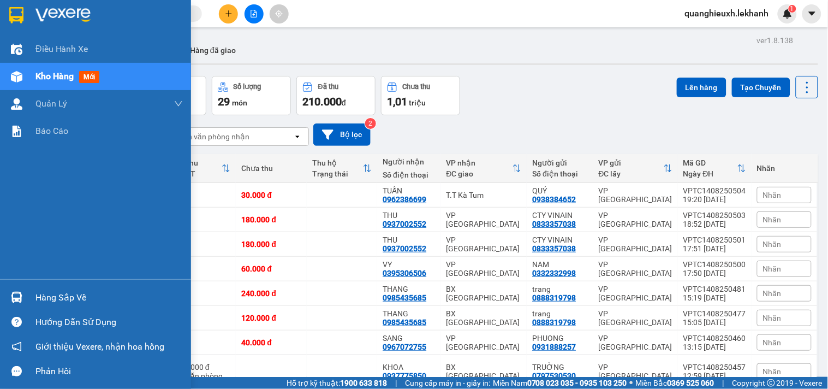
click at [26, 14] on div at bounding box center [95, 17] width 191 height 35
click at [68, 10] on img at bounding box center [62, 15] width 55 height 16
